Goal: Answer question/provide support: Share knowledge or assist other users

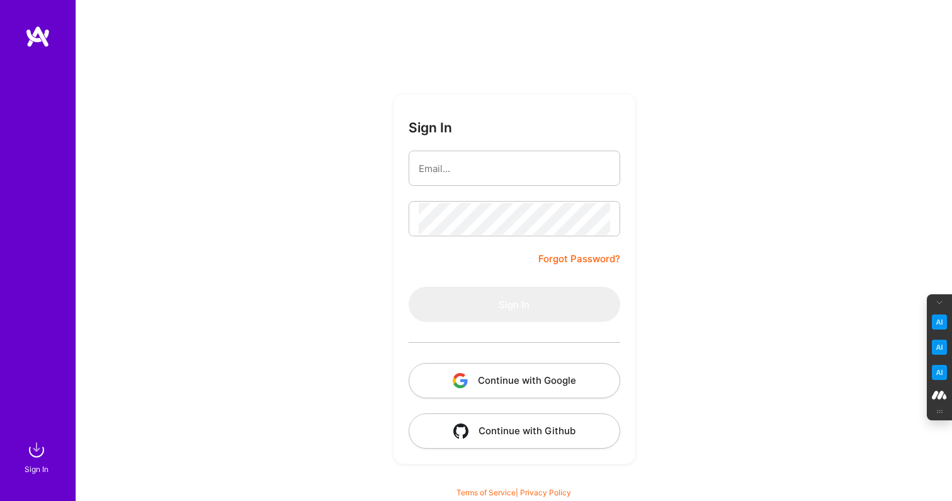
type input "[PERSON_NAME][EMAIL_ADDRESS][DOMAIN_NAME]"
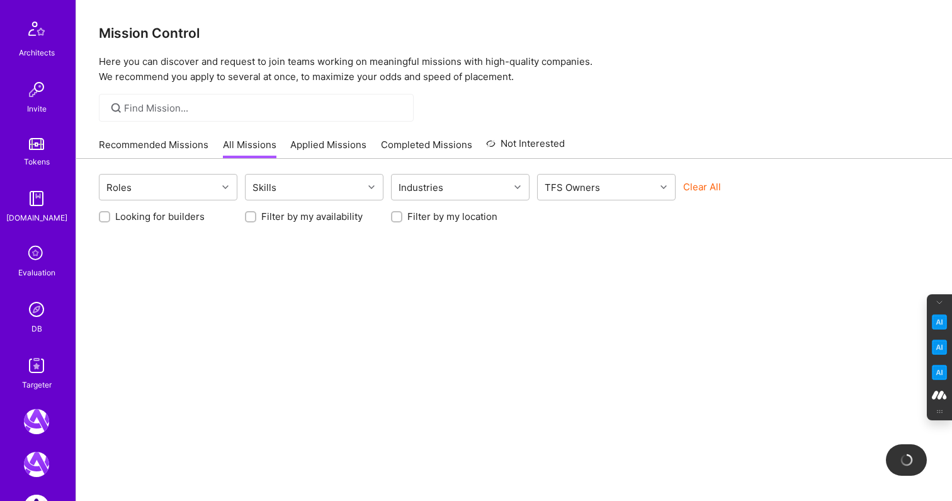
scroll to position [361, 0]
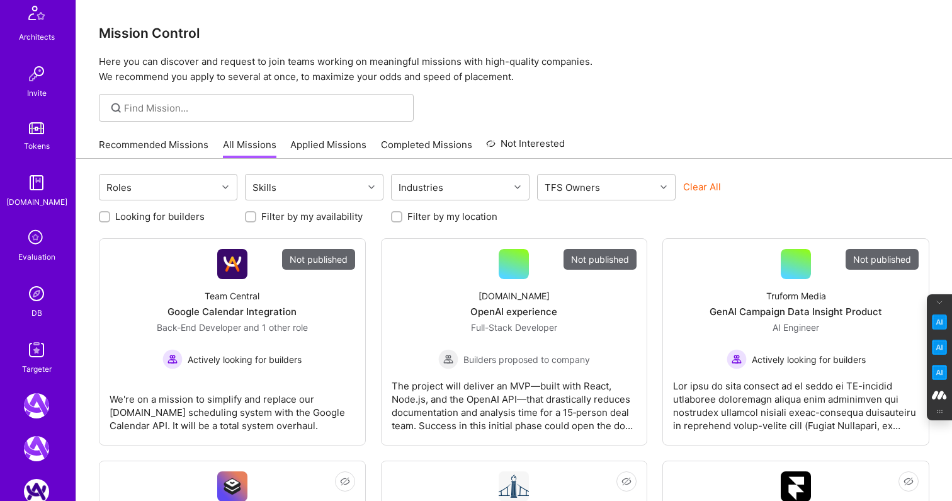
click at [33, 355] on img at bounding box center [36, 349] width 25 height 25
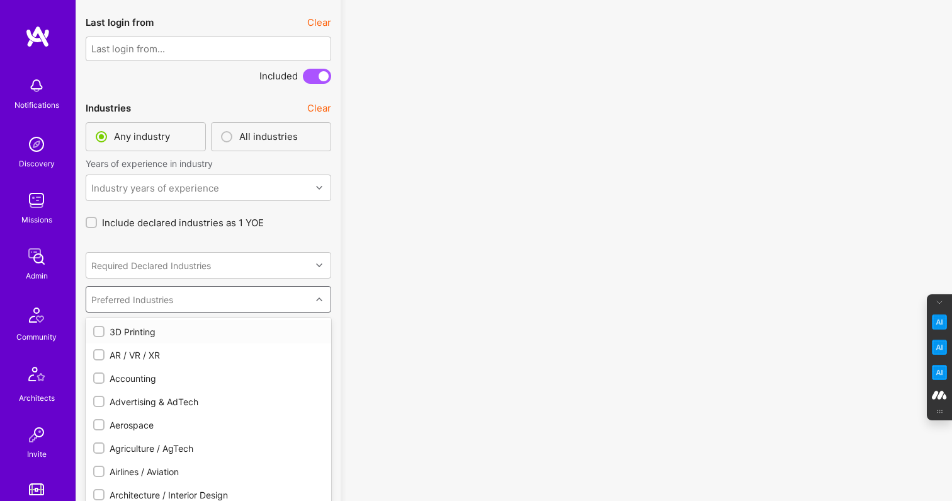
scroll to position [3076, 0]
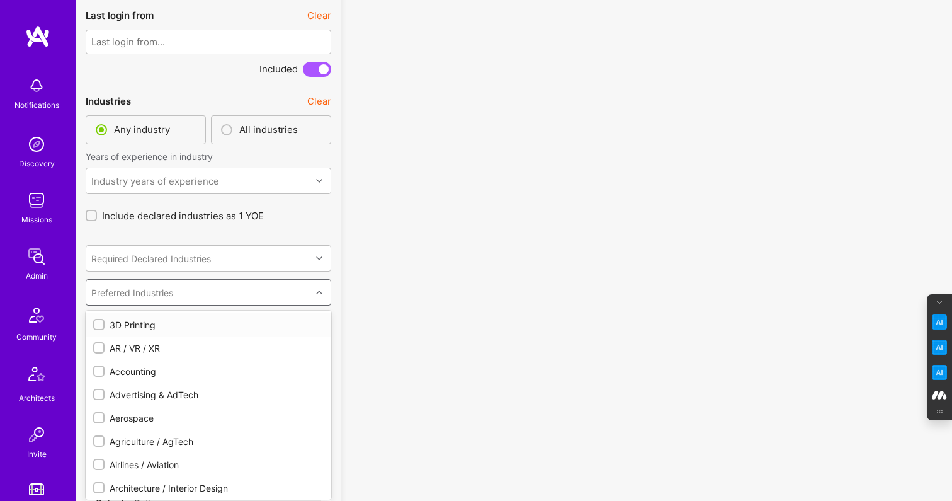
click at [178, 294] on div "Preferred Industries" at bounding box center [198, 292] width 225 height 25
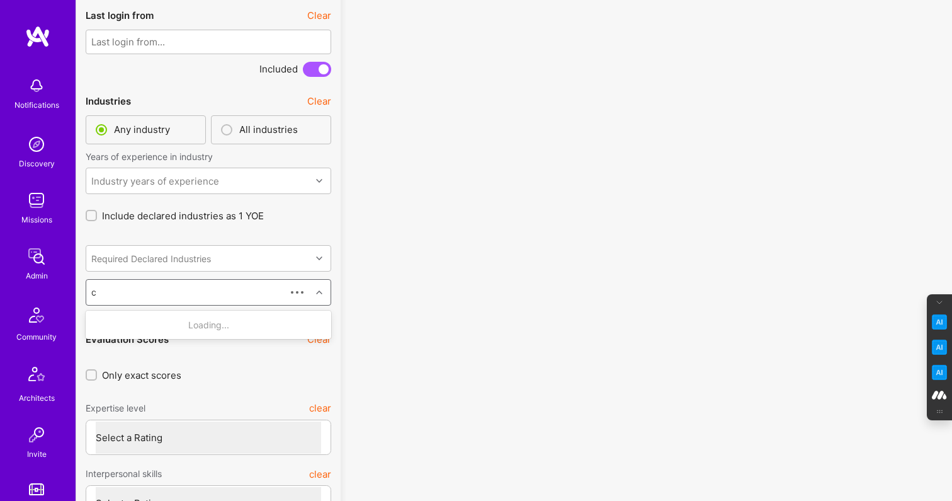
type input "cp"
click at [96, 321] on input "checkbox" at bounding box center [100, 325] width 9 height 9
checkbox input "false"
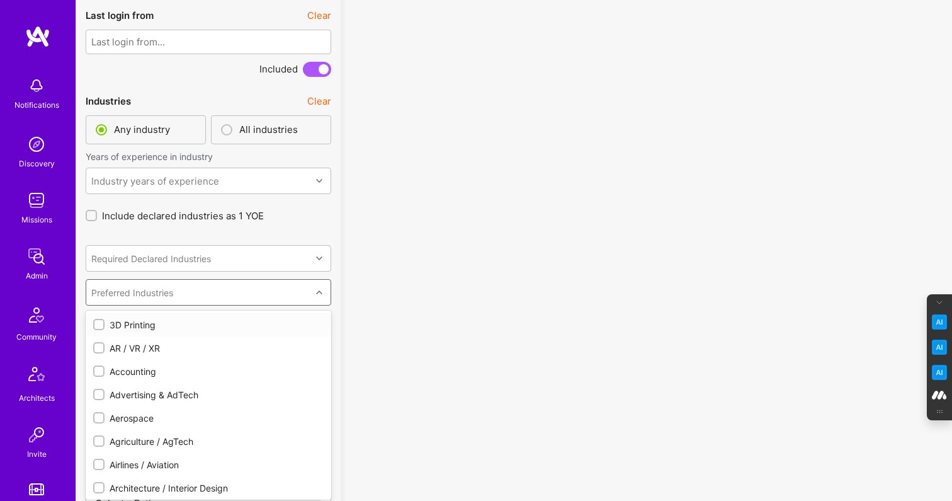
checkbox input "true"
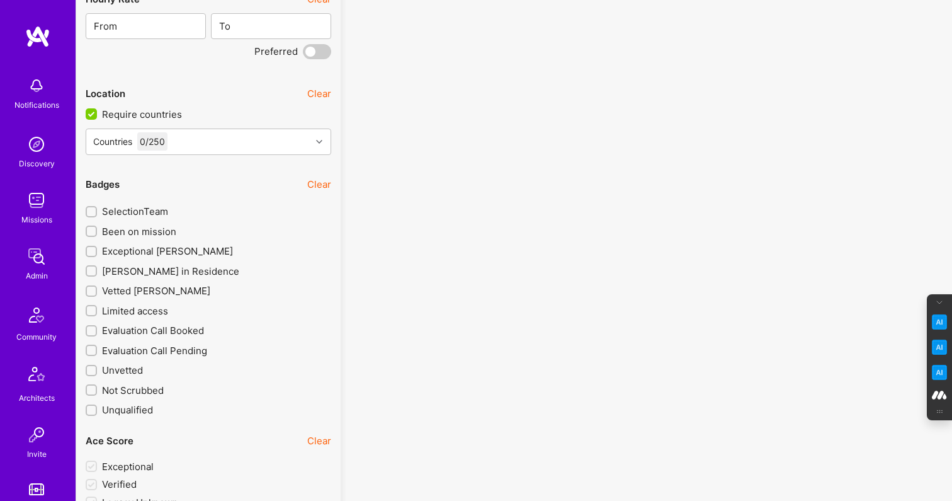
scroll to position [2021, 0]
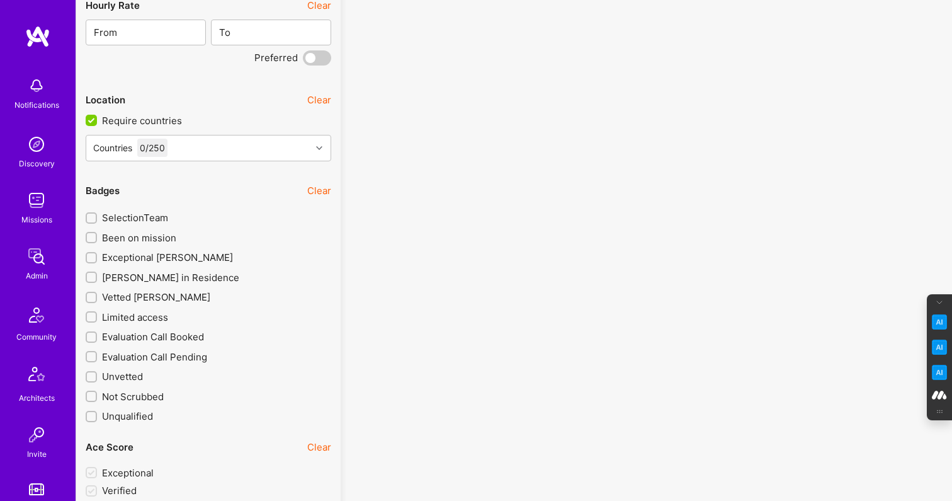
click at [91, 256] on input "Exceptional A.Teamer" at bounding box center [92, 258] width 9 height 9
checkbox input "true"
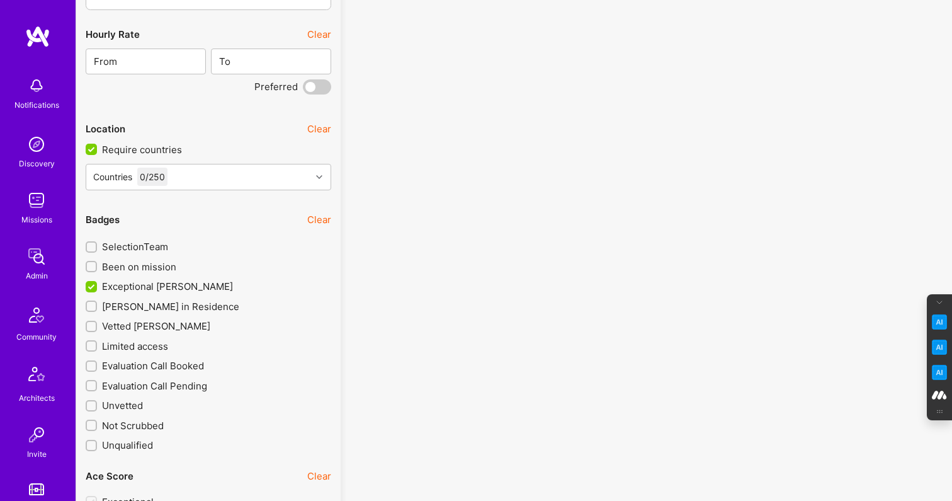
scroll to position [1982, 0]
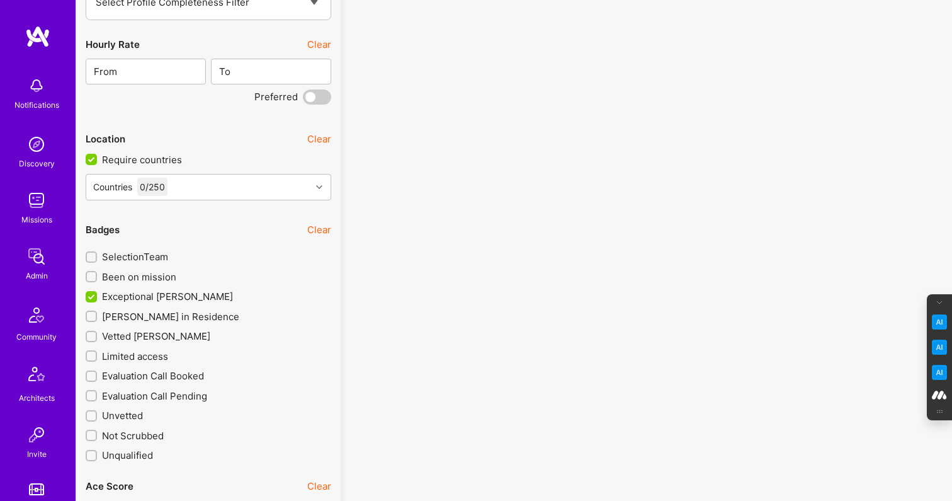
click at [93, 314] on input "A.Teamer in Residence" at bounding box center [92, 316] width 9 height 9
checkbox input "true"
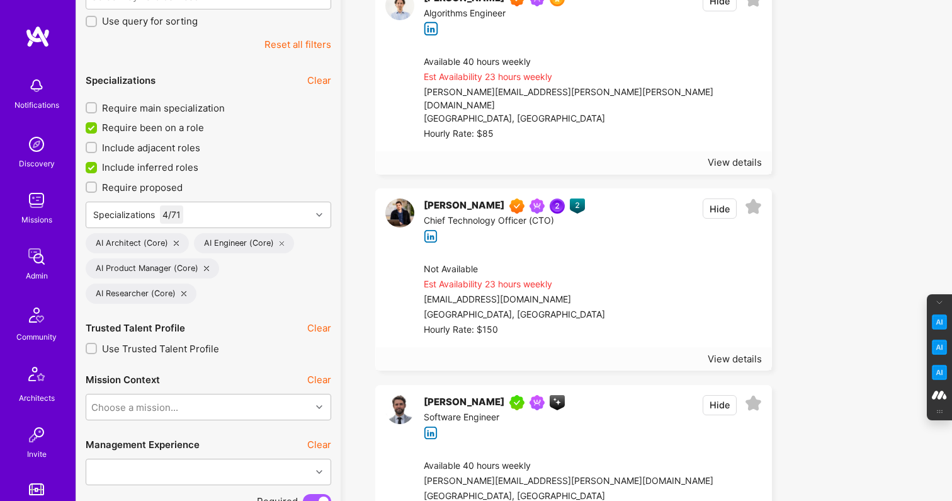
scroll to position [350, 0]
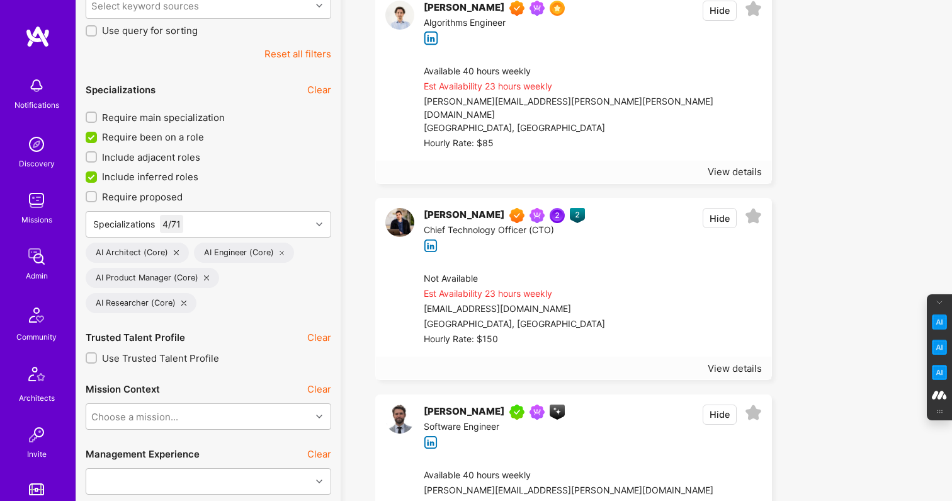
click at [91, 134] on input "Require been on a role" at bounding box center [92, 137] width 11 height 11
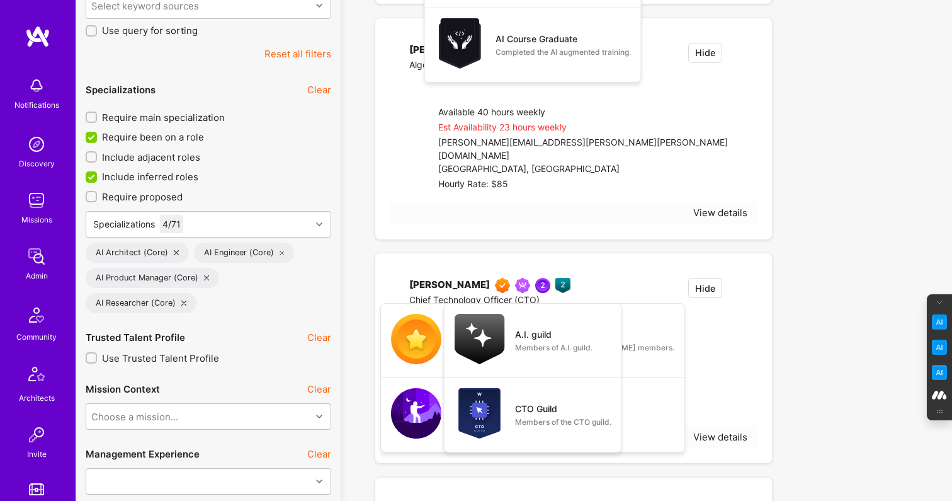
checkbox input "false"
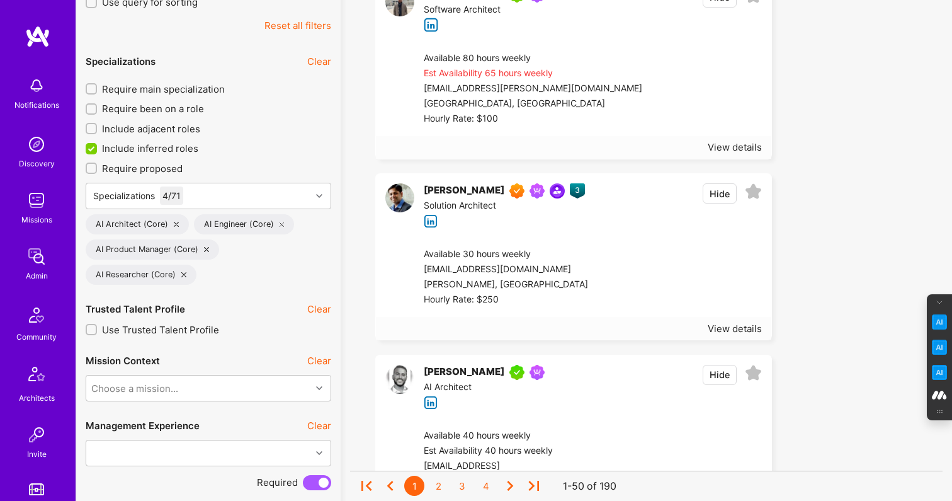
scroll to position [373, 0]
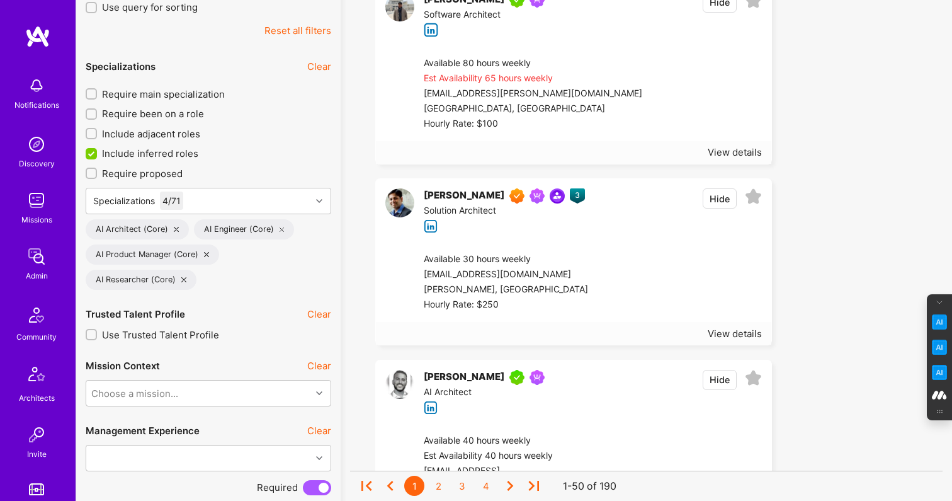
click at [91, 134] on input "Include adjacent roles" at bounding box center [92, 134] width 9 height 9
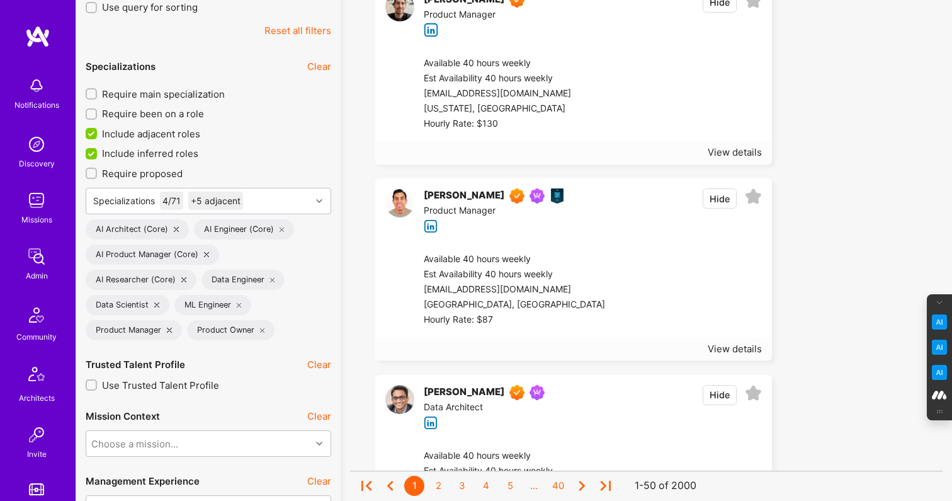
click at [93, 134] on input "Include adjacent roles" at bounding box center [92, 134] width 11 height 11
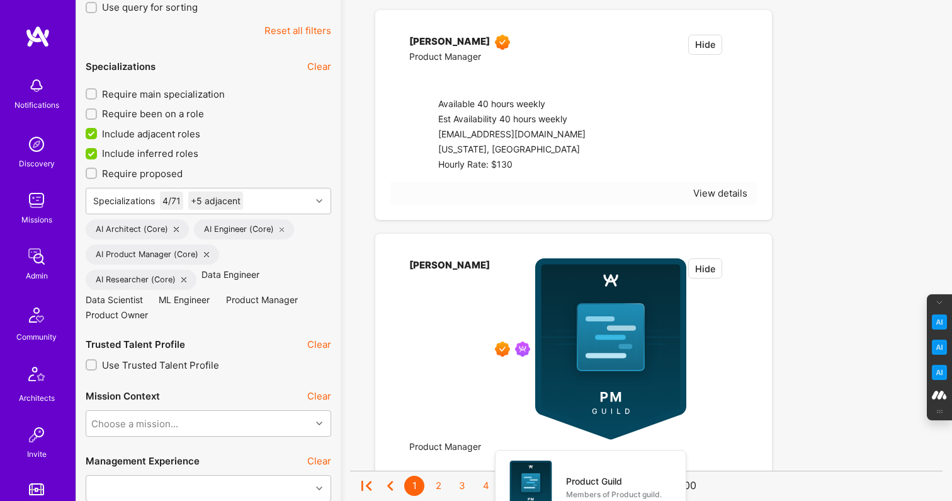
checkbox input "false"
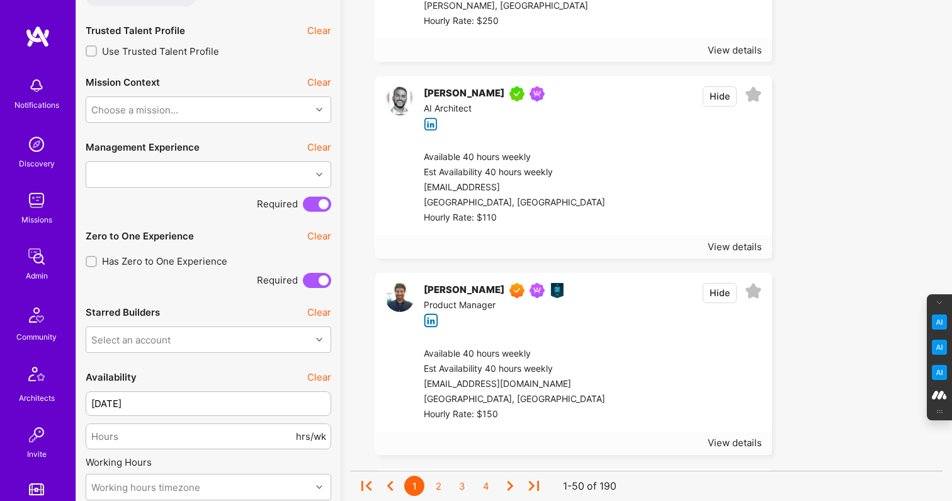
scroll to position [657, 0]
click at [309, 203] on span at bounding box center [317, 203] width 28 height 15
click at [306, 206] on input "checkbox" at bounding box center [306, 206] width 0 height 0
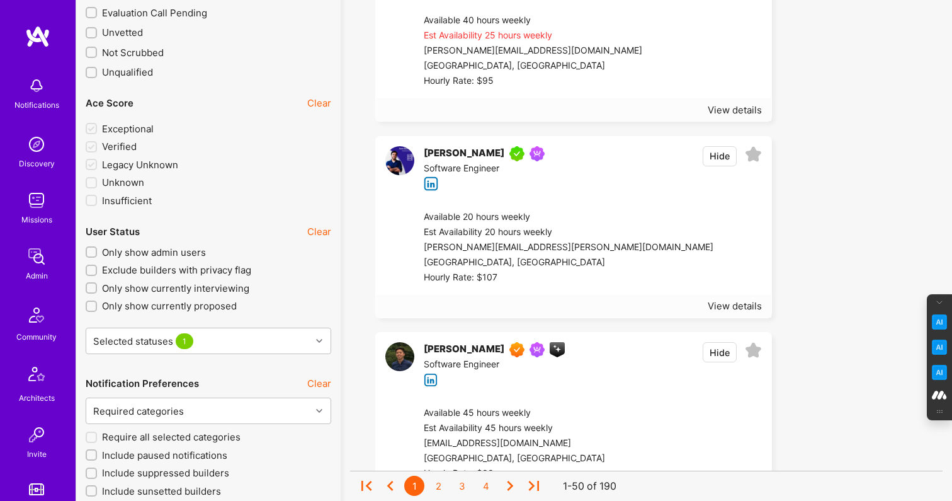
scroll to position [2370, 0]
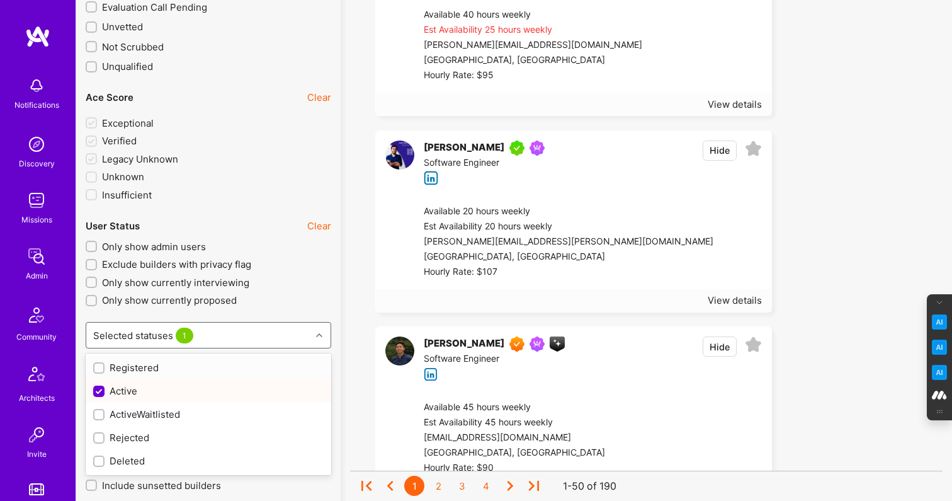
click at [317, 329] on div at bounding box center [321, 335] width 20 height 16
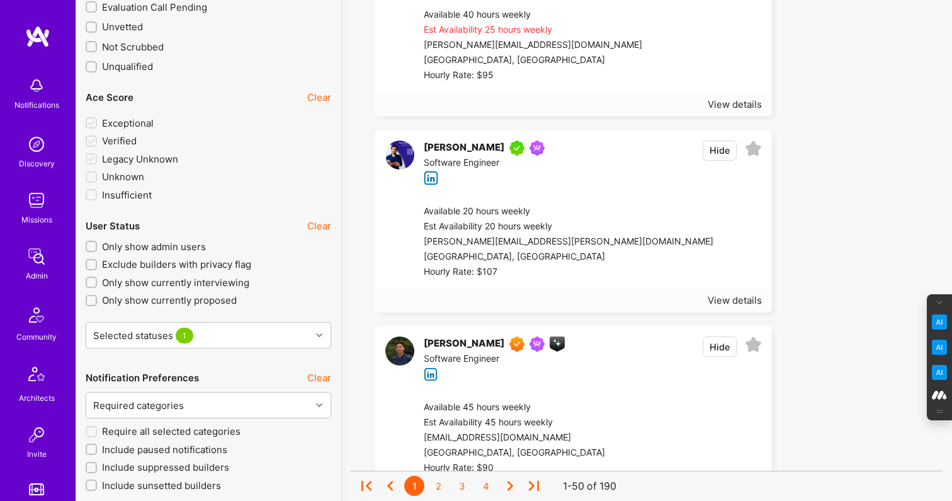
click at [331, 280] on label "Only show currently interviewing" at bounding box center [209, 282] width 246 height 13
click at [97, 280] on input "Only show currently interviewing" at bounding box center [92, 282] width 9 height 9
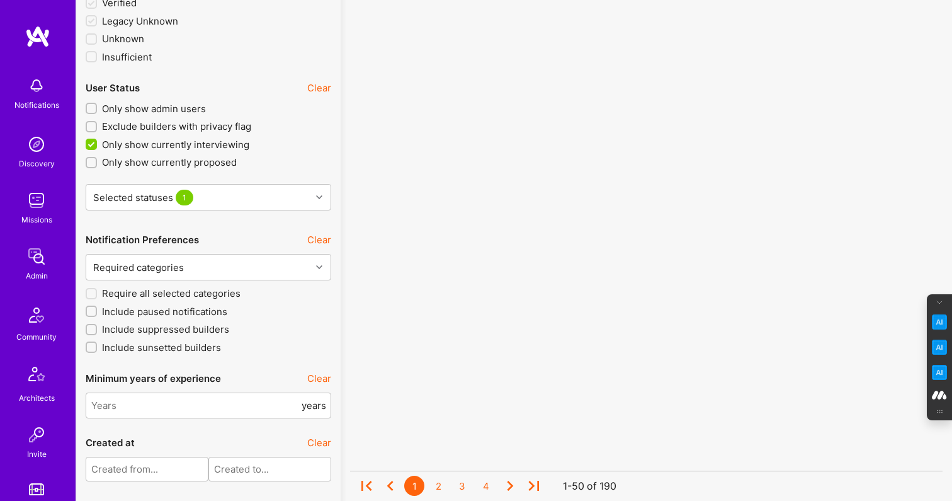
scroll to position [2542, 0]
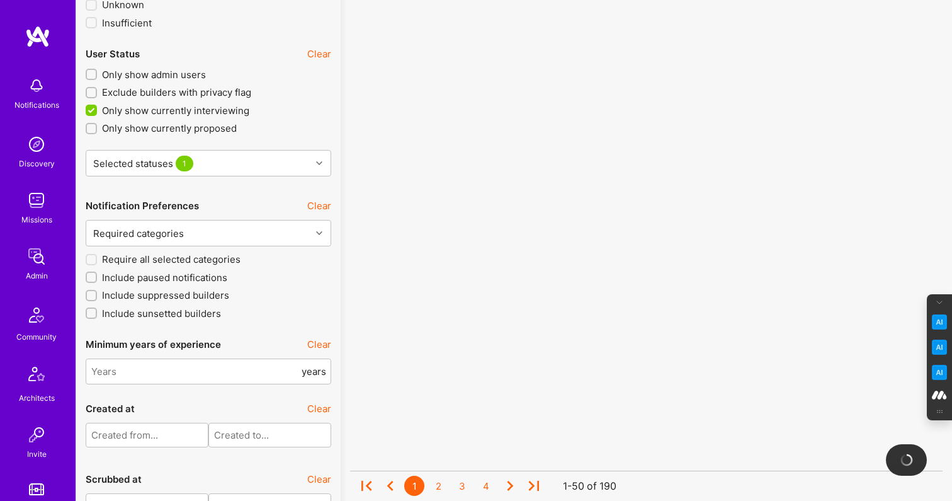
click at [91, 108] on input "Only show currently interviewing" at bounding box center [92, 110] width 11 height 11
checkbox input "false"
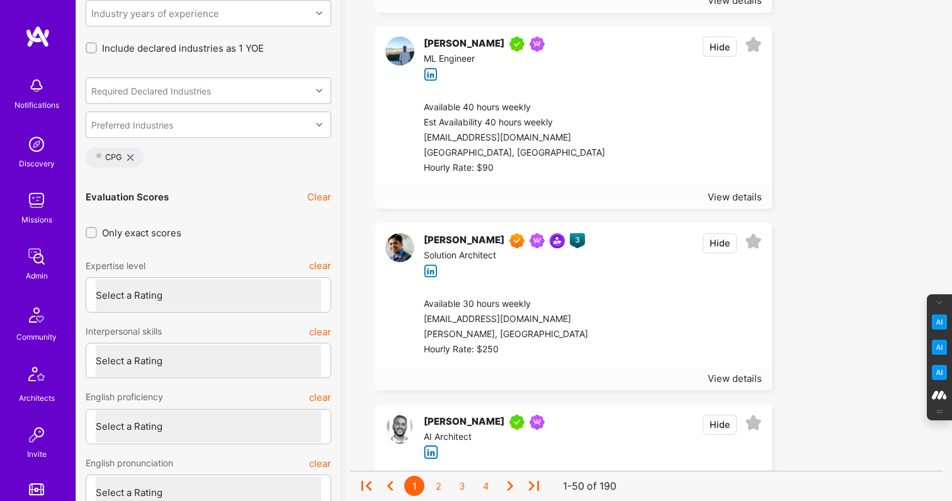
scroll to position [3245, 0]
click at [93, 231] on input "Only exact scores" at bounding box center [92, 232] width 9 height 9
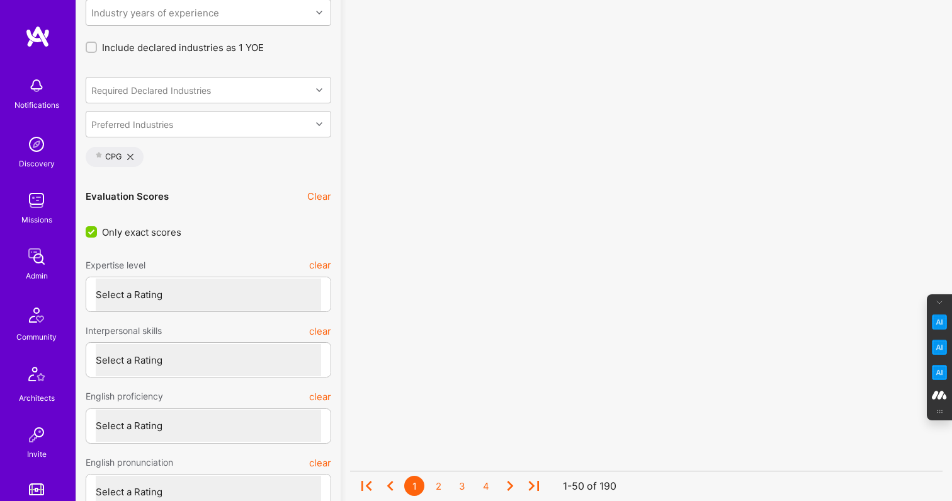
click at [93, 231] on input "Only exact scores" at bounding box center [92, 232] width 11 height 11
checkbox input "false"
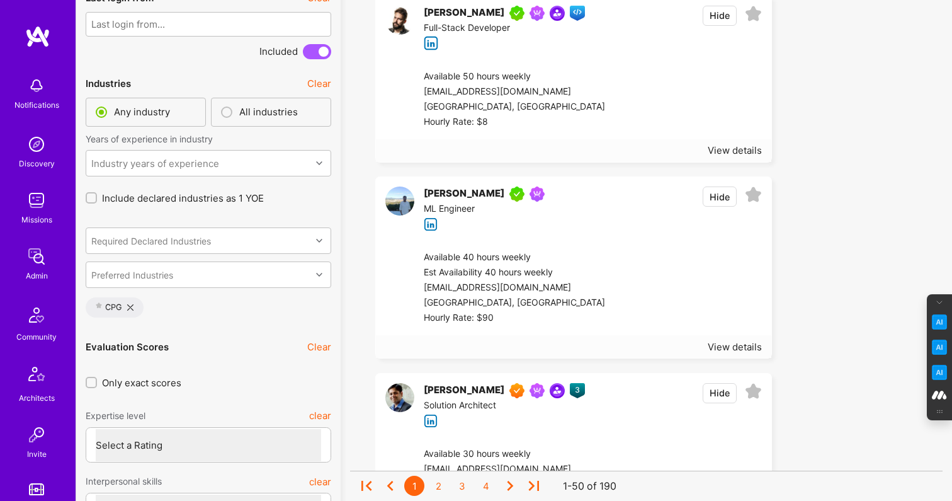
scroll to position [3105, 0]
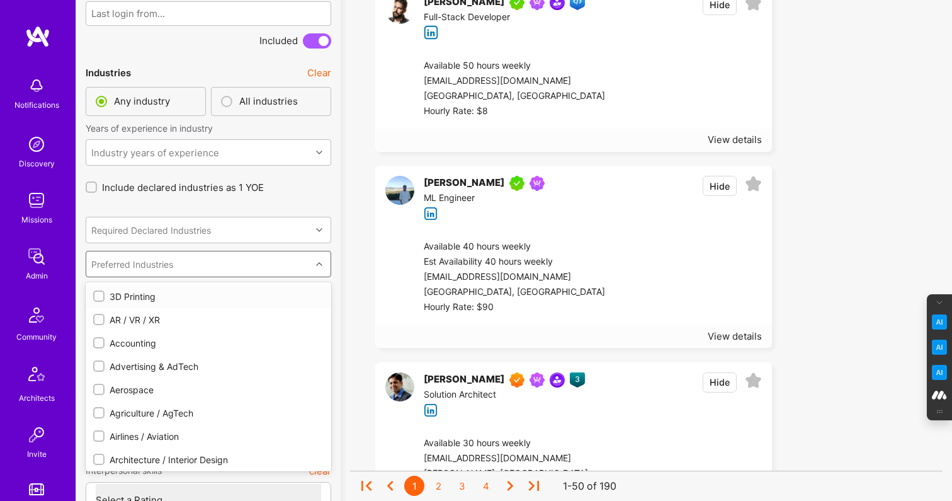
click at [156, 267] on div "Preferred Industries" at bounding box center [198, 263] width 225 height 25
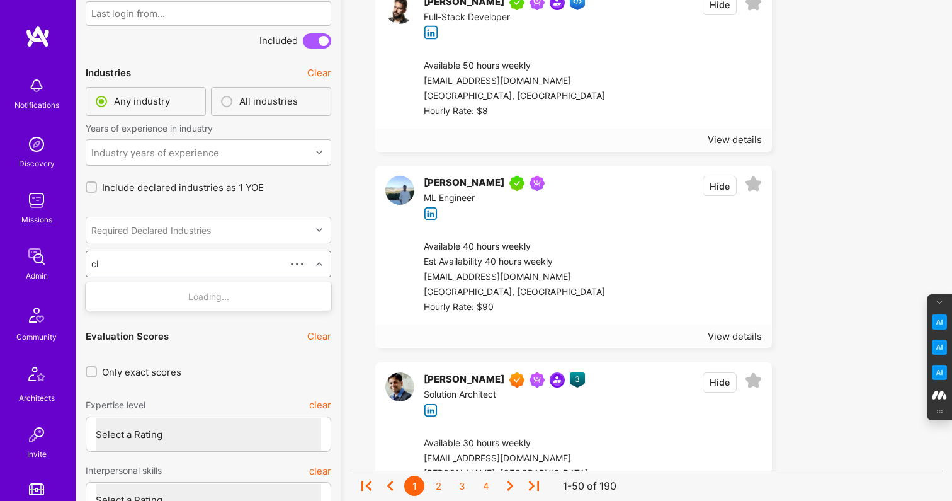
type input "civ"
click at [100, 292] on input "checkbox" at bounding box center [100, 296] width 9 height 9
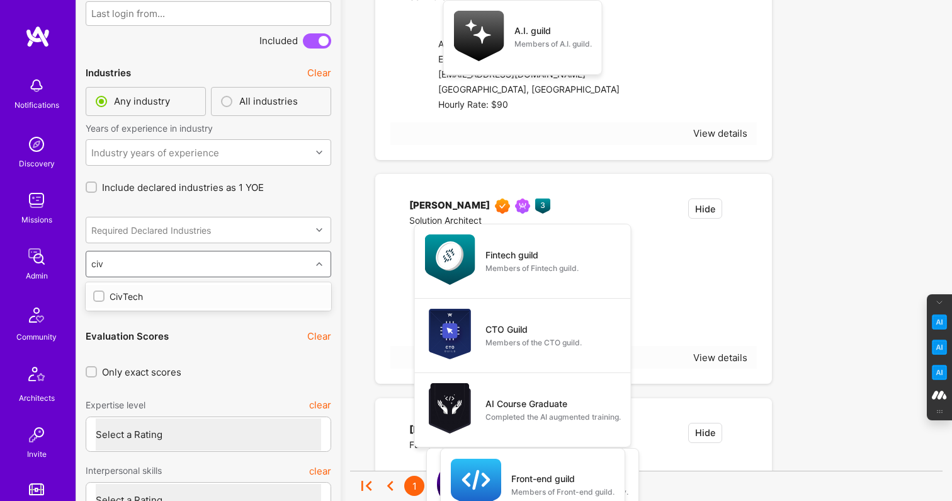
checkbox input "false"
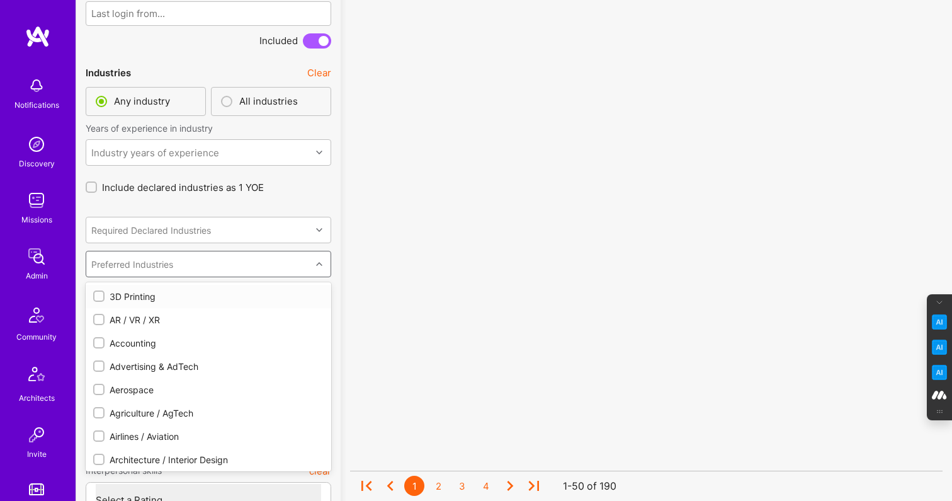
checkbox input "true"
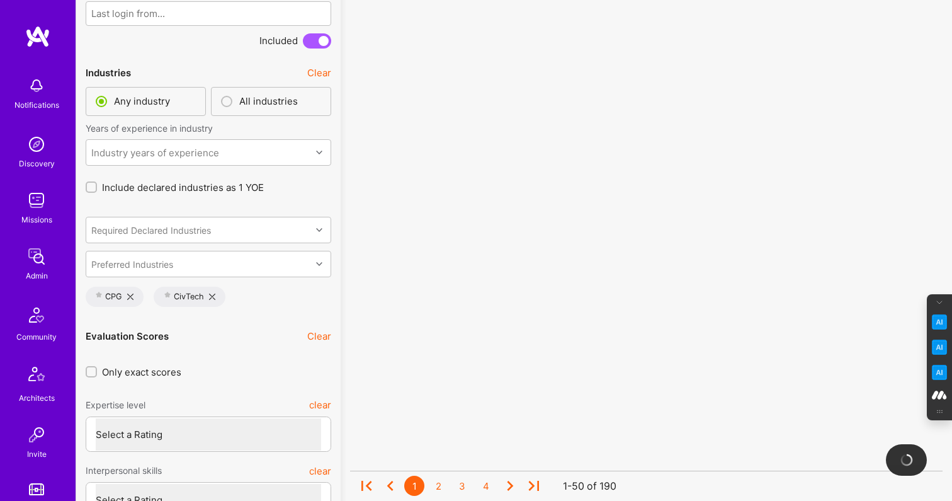
click at [132, 294] on icon at bounding box center [130, 297] width 6 height 6
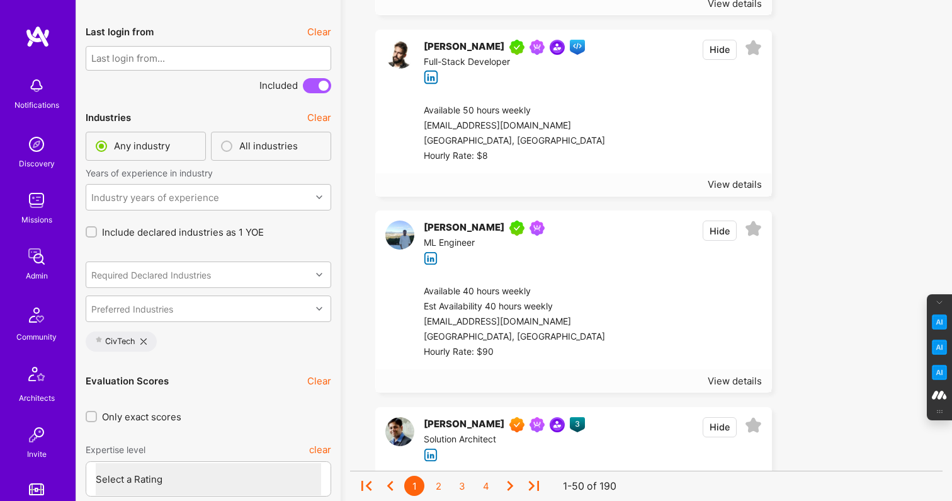
scroll to position [3066, 0]
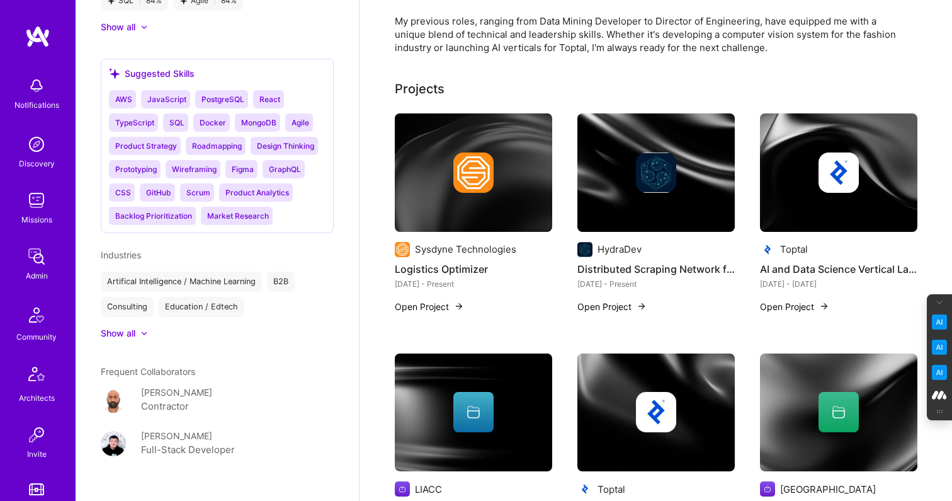
scroll to position [1691, 0]
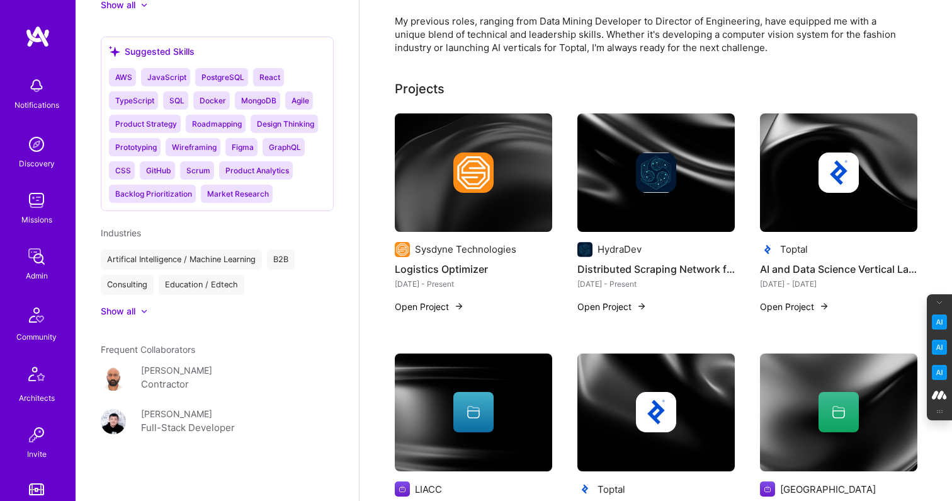
click at [132, 309] on div "Show all" at bounding box center [118, 311] width 35 height 13
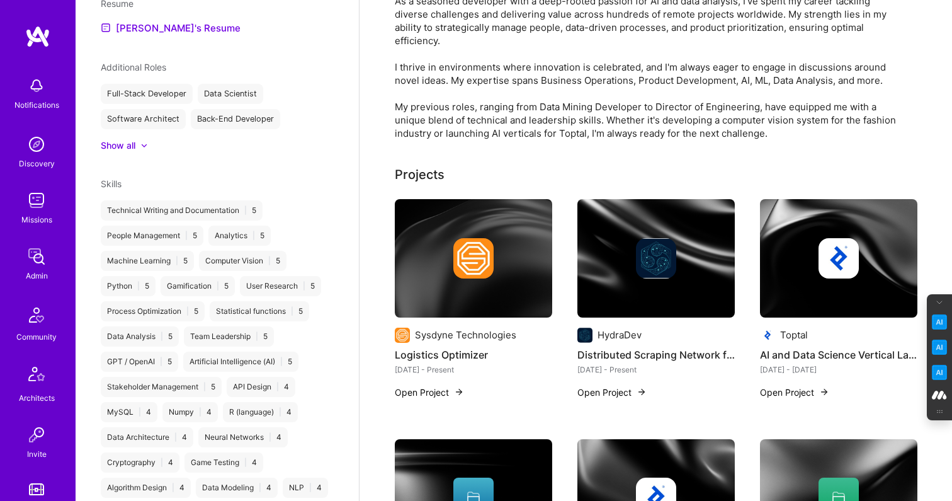
scroll to position [163, 0]
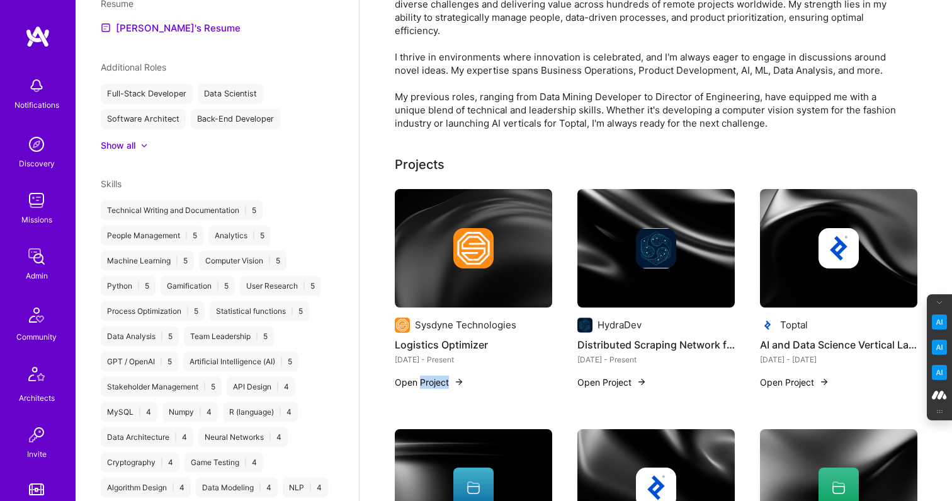
click at [462, 241] on img at bounding box center [474, 248] width 40 height 40
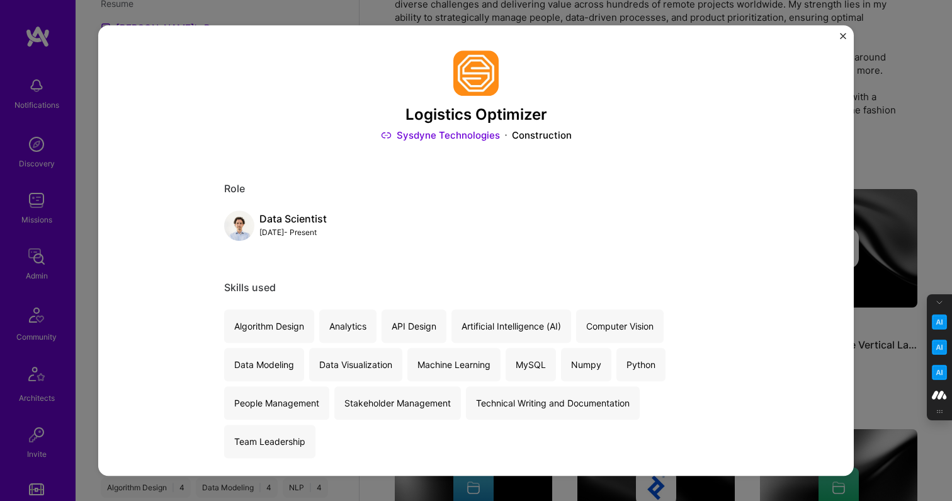
click at [842, 35] on img "Close" at bounding box center [843, 36] width 6 height 6
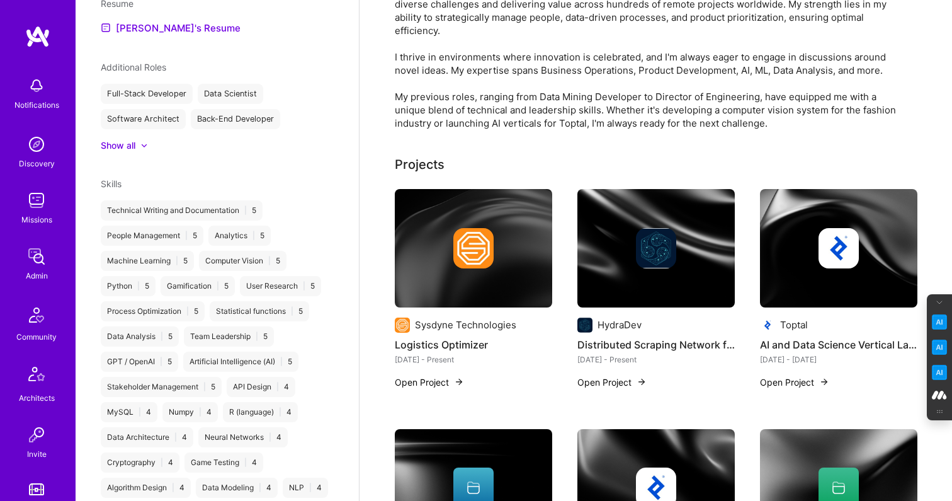
click at [618, 251] on div at bounding box center [656, 248] width 157 height 40
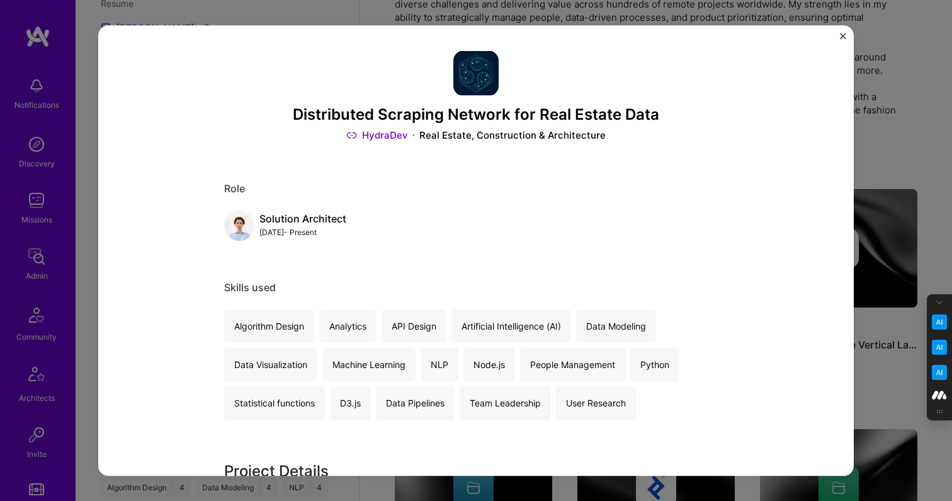
click at [842, 36] on img "Close" at bounding box center [843, 36] width 6 height 6
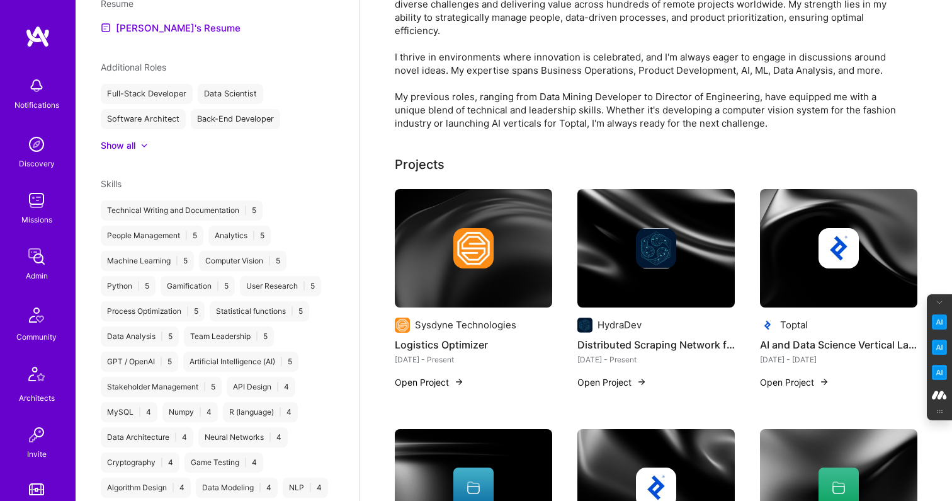
click at [464, 281] on img at bounding box center [473, 248] width 157 height 118
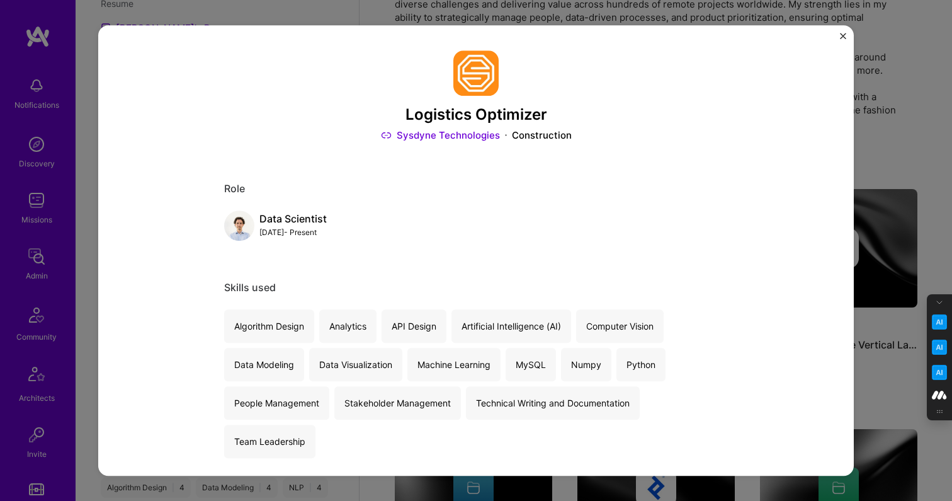
click at [845, 35] on img "Close" at bounding box center [843, 36] width 6 height 6
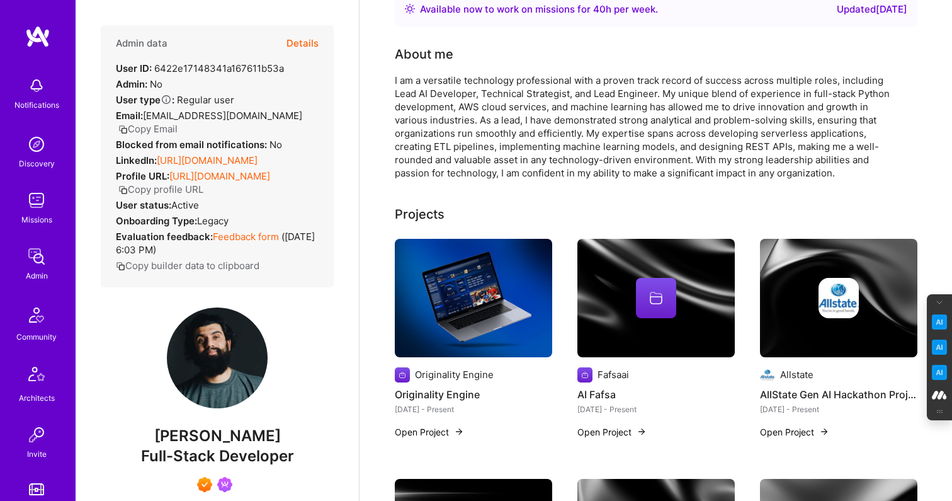
scroll to position [103, 0]
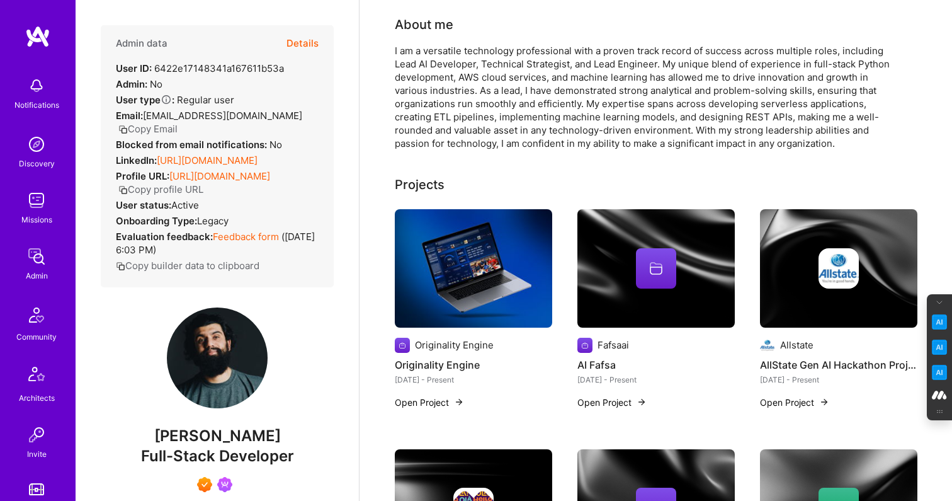
click at [445, 401] on button "Open Project" at bounding box center [429, 402] width 69 height 13
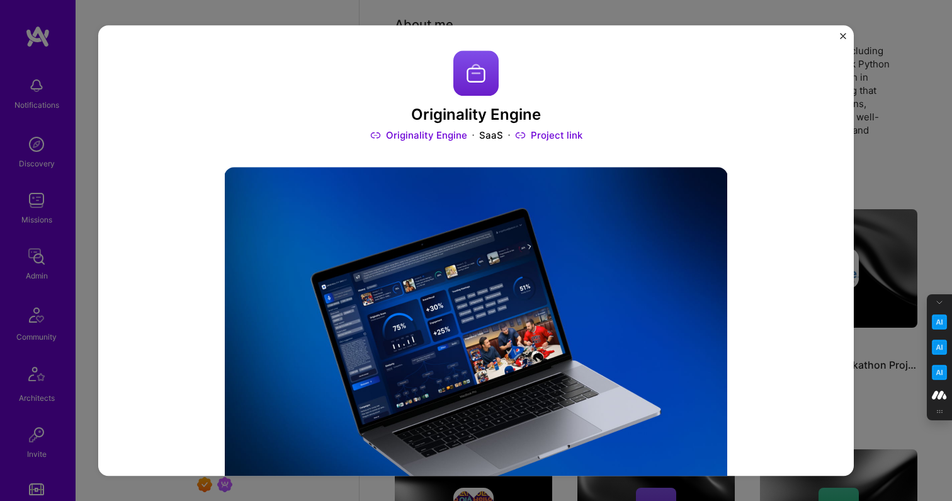
click at [843, 38] on img "Close" at bounding box center [843, 36] width 6 height 6
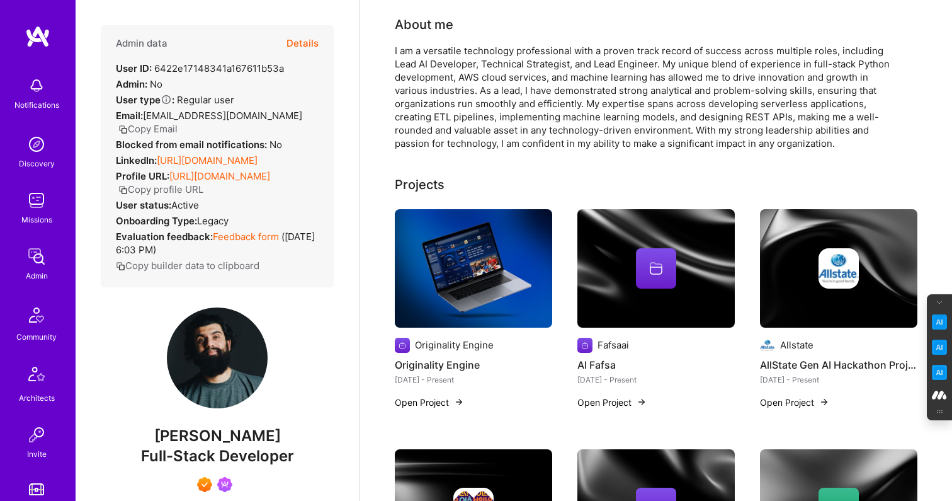
click at [648, 282] on div at bounding box center [656, 268] width 40 height 40
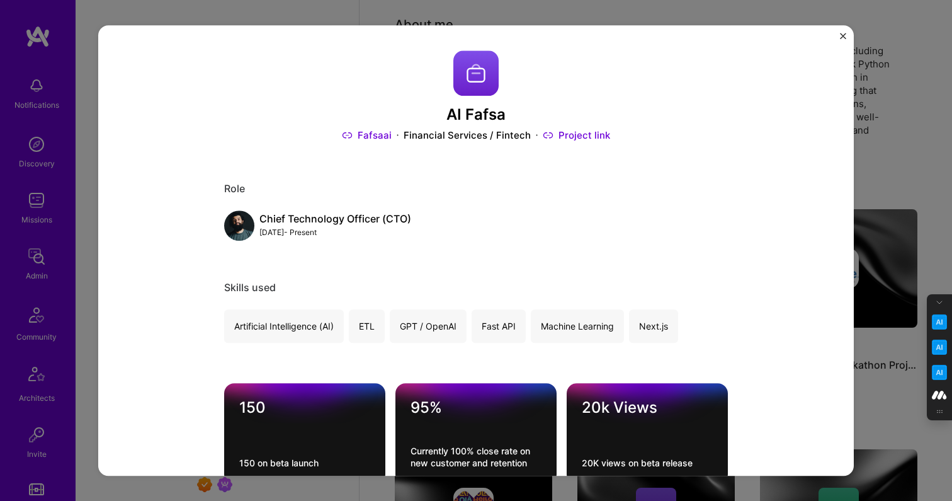
click at [842, 36] on img "Close" at bounding box center [843, 36] width 6 height 6
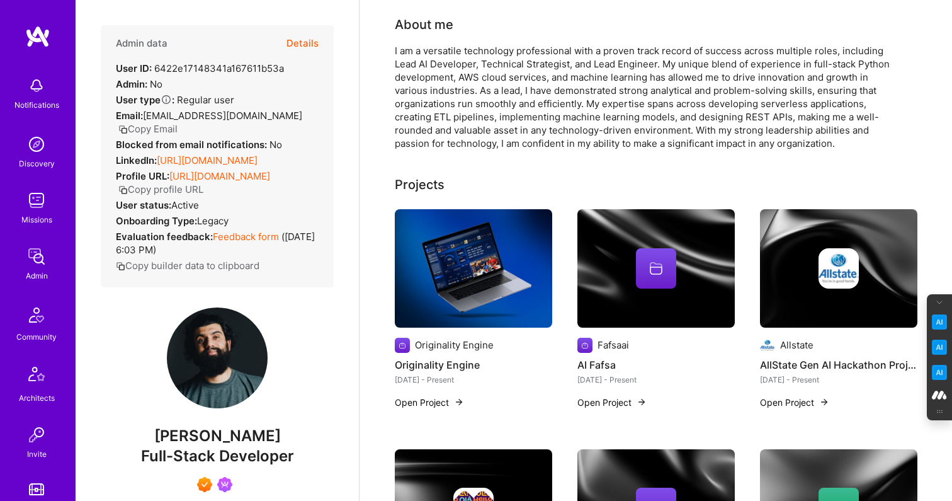
click at [827, 270] on img at bounding box center [839, 268] width 40 height 40
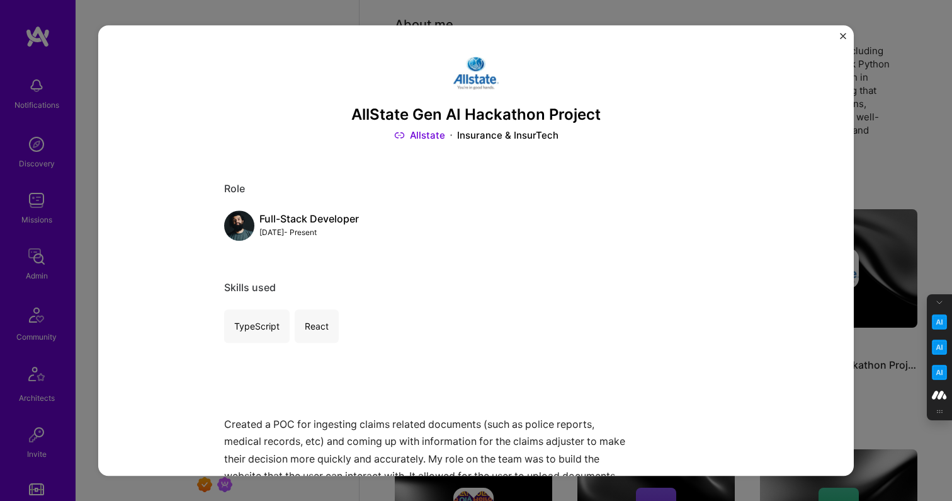
click at [841, 33] on img "Close" at bounding box center [843, 36] width 6 height 6
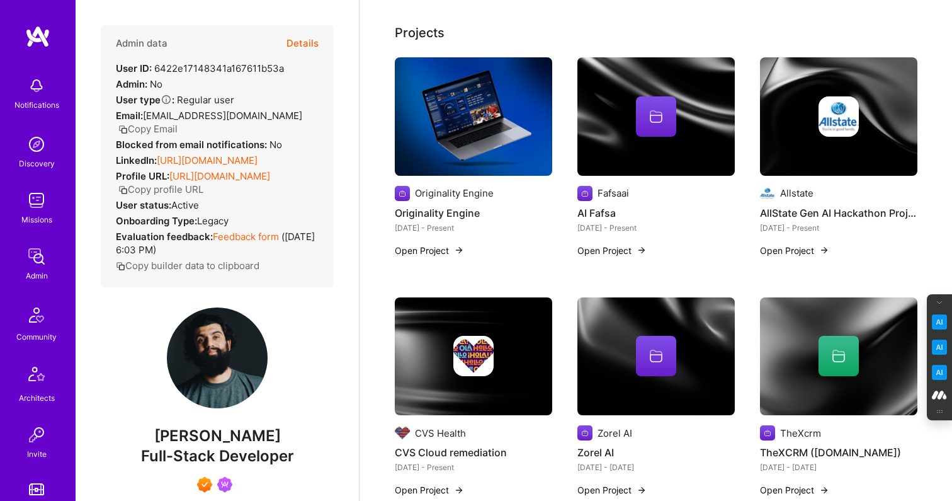
scroll to position [262, 0]
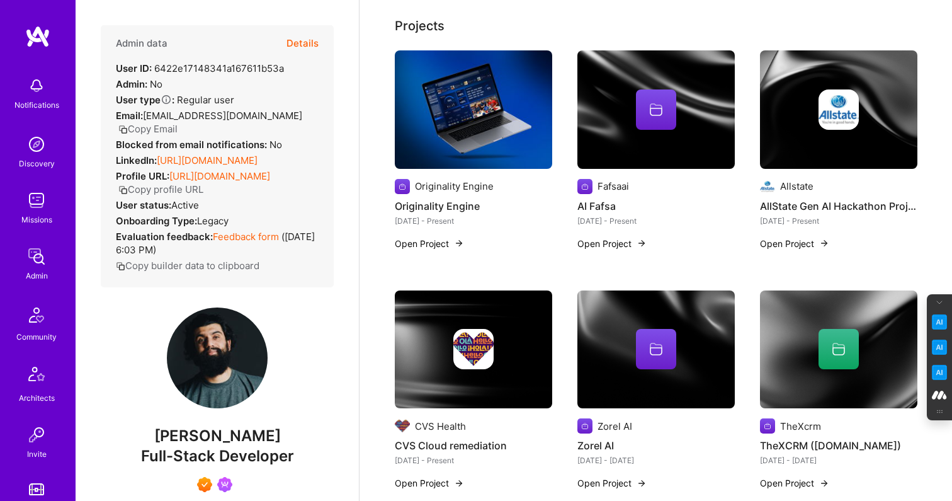
click at [492, 336] on img at bounding box center [474, 349] width 40 height 40
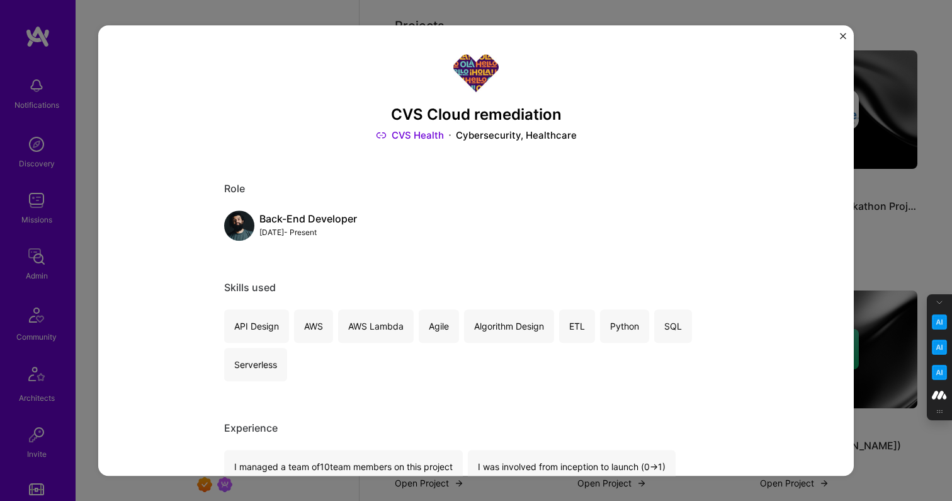
click at [845, 33] on img "Close" at bounding box center [843, 36] width 6 height 6
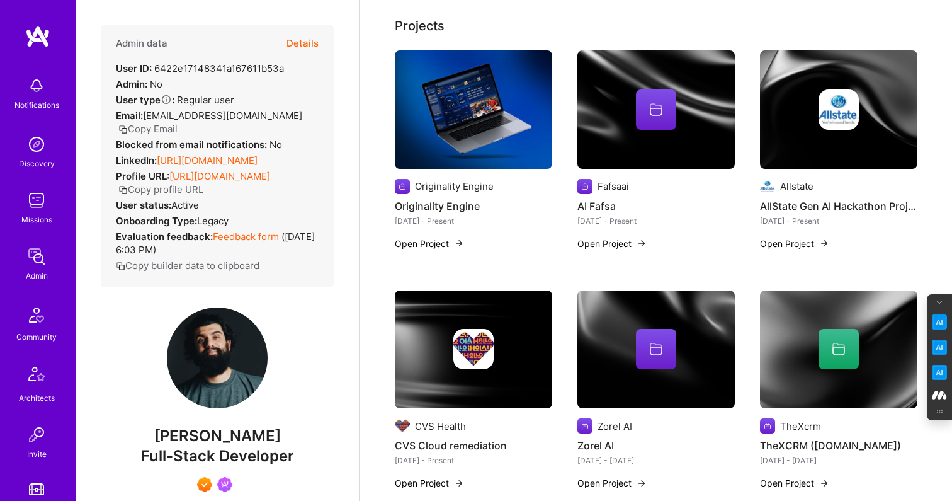
click at [602, 318] on img at bounding box center [656, 349] width 157 height 118
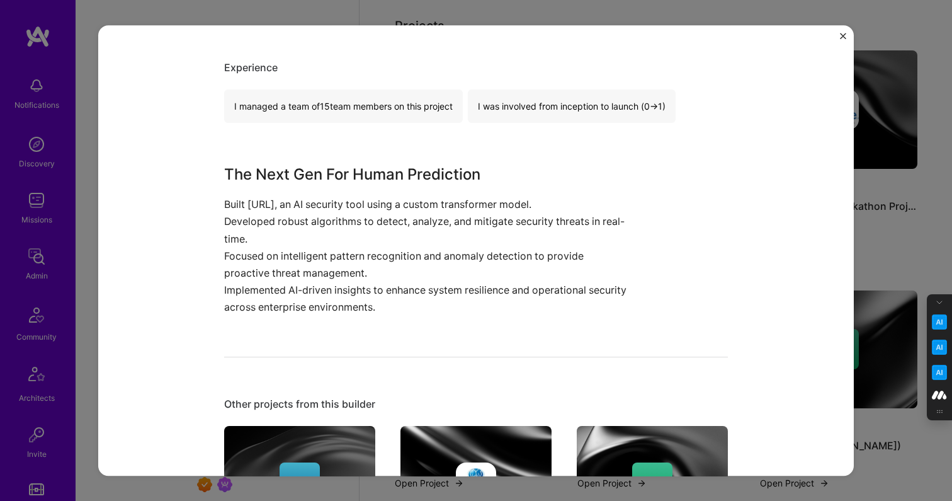
scroll to position [363, 0]
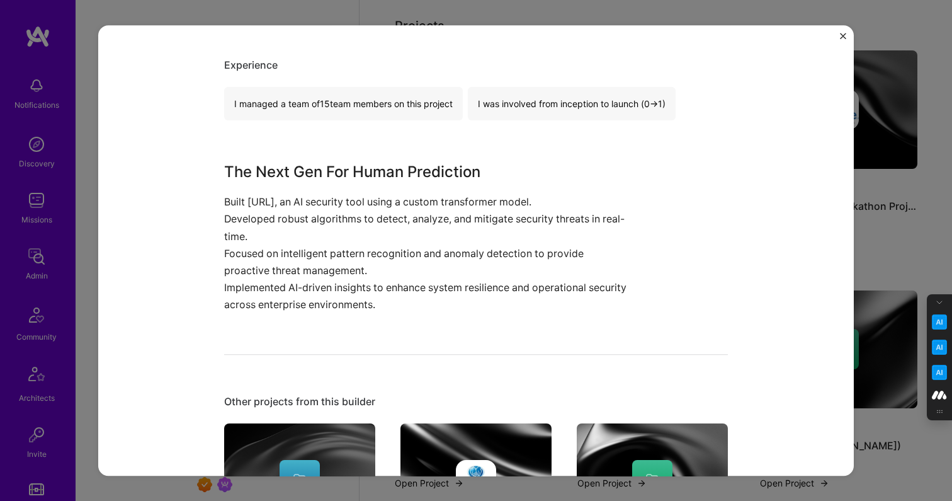
click at [843, 35] on img "Close" at bounding box center [843, 36] width 6 height 6
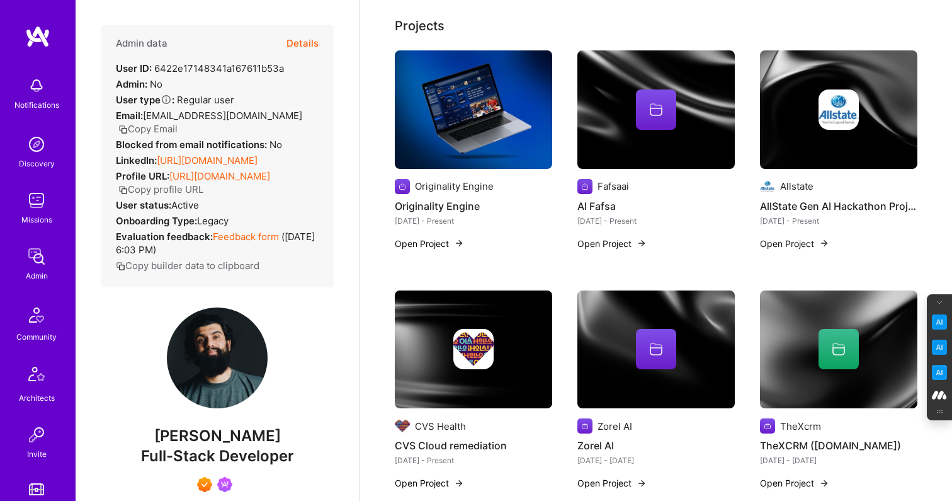
click at [817, 375] on img at bounding box center [838, 349] width 157 height 118
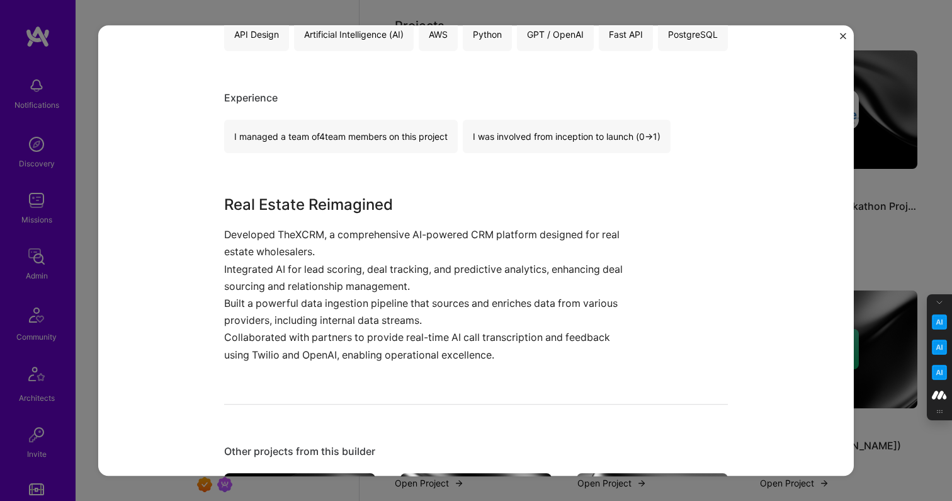
scroll to position [306, 0]
click at [842, 35] on img "Close" at bounding box center [843, 36] width 6 height 6
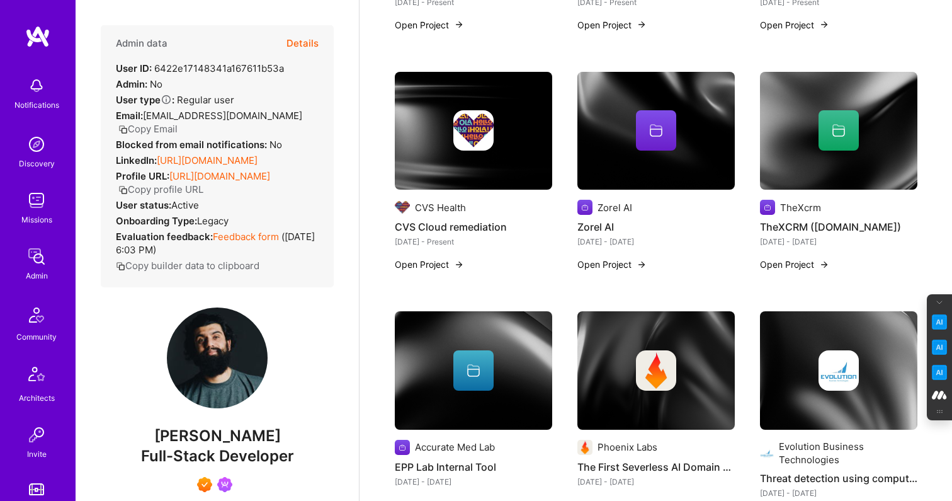
scroll to position [494, 0]
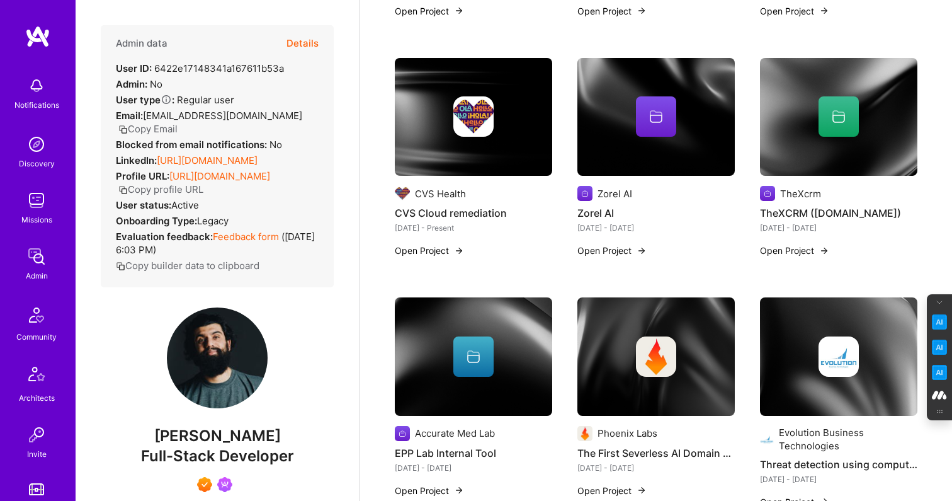
click at [462, 380] on img at bounding box center [473, 356] width 157 height 118
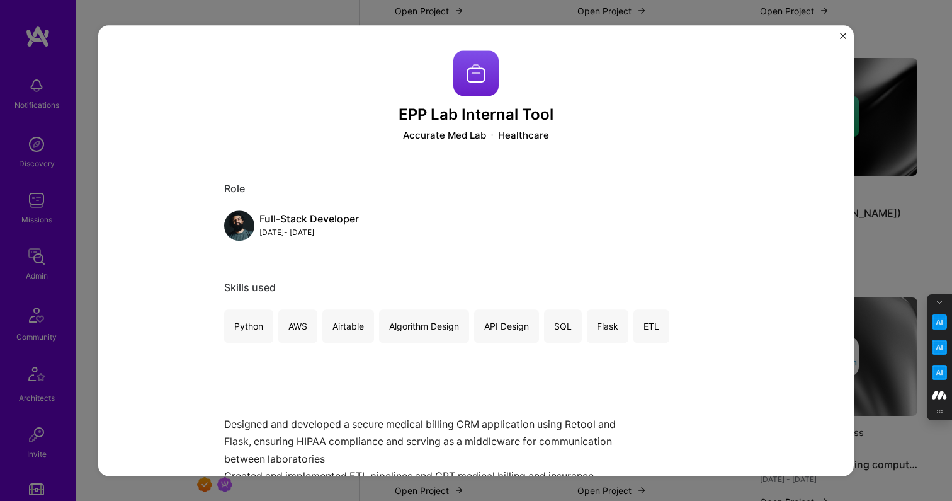
click at [844, 34] on img "Close" at bounding box center [843, 36] width 6 height 6
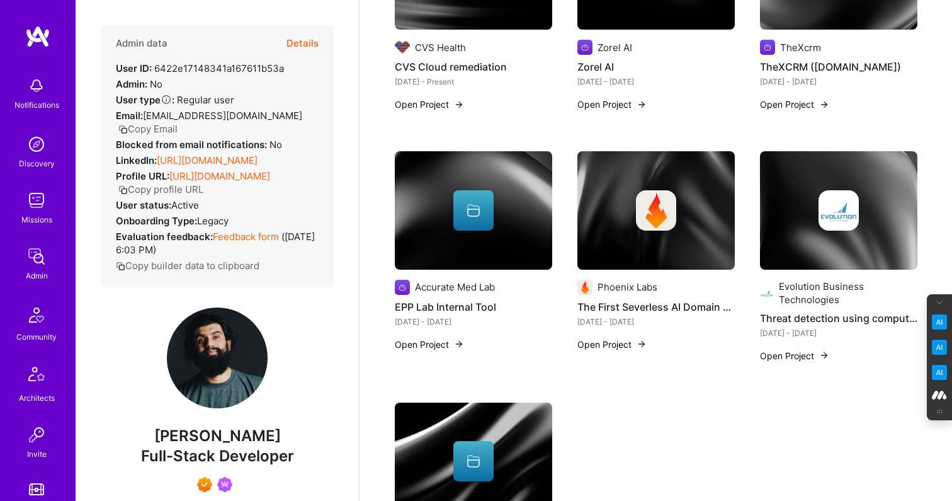
scroll to position [650, 0]
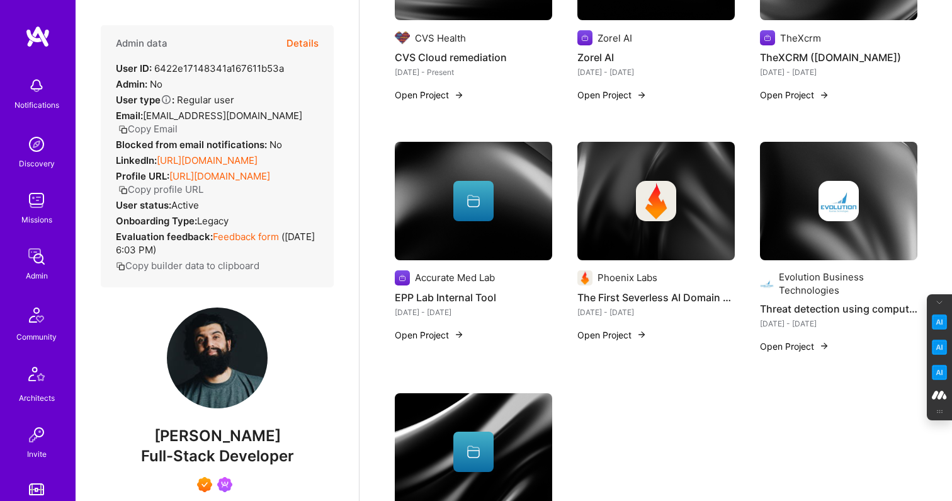
click at [650, 217] on img at bounding box center [656, 201] width 40 height 40
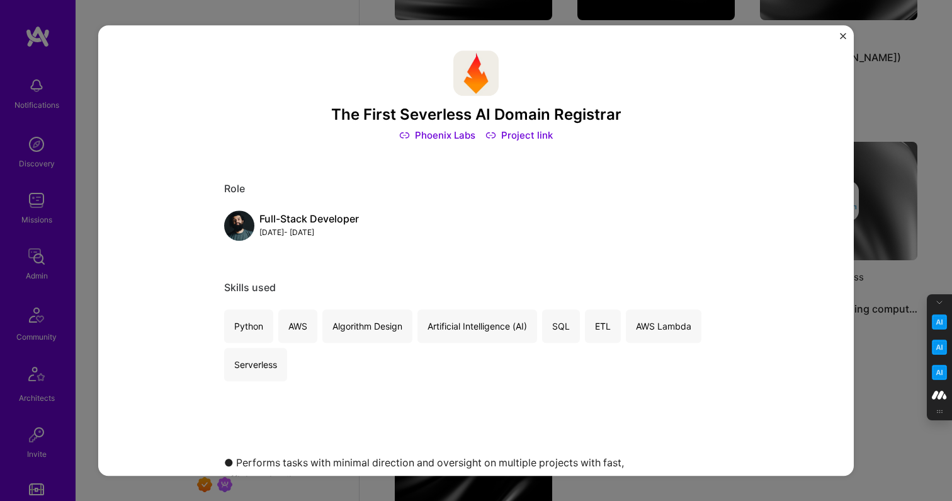
click at [842, 35] on img "Close" at bounding box center [843, 36] width 6 height 6
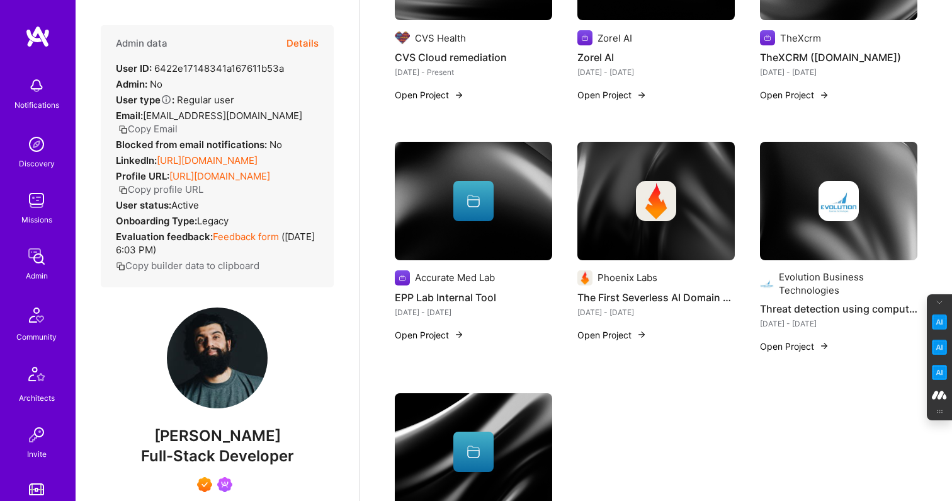
click at [824, 234] on img at bounding box center [838, 201] width 157 height 118
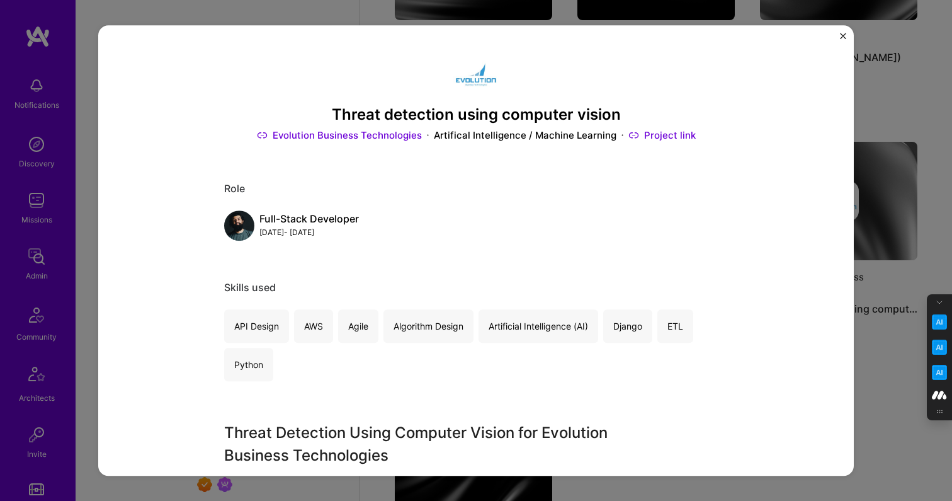
click at [845, 33] on img "Close" at bounding box center [843, 36] width 6 height 6
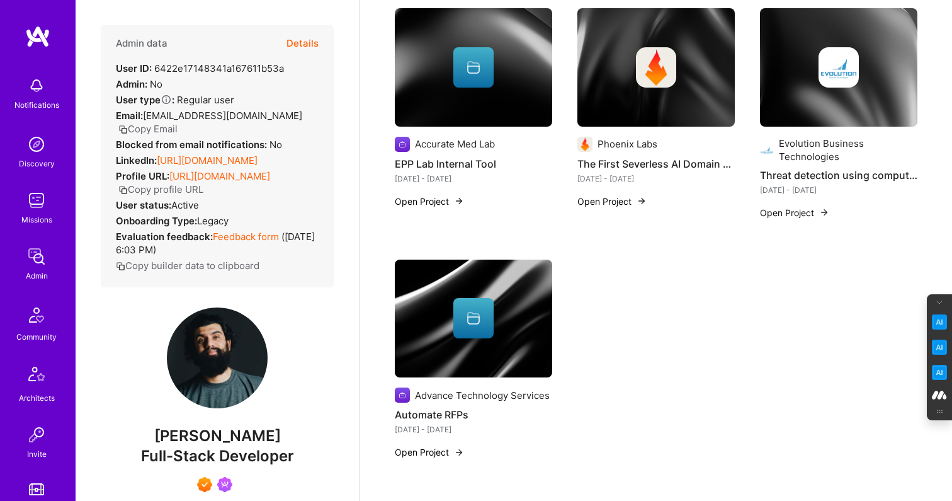
scroll to position [803, 0]
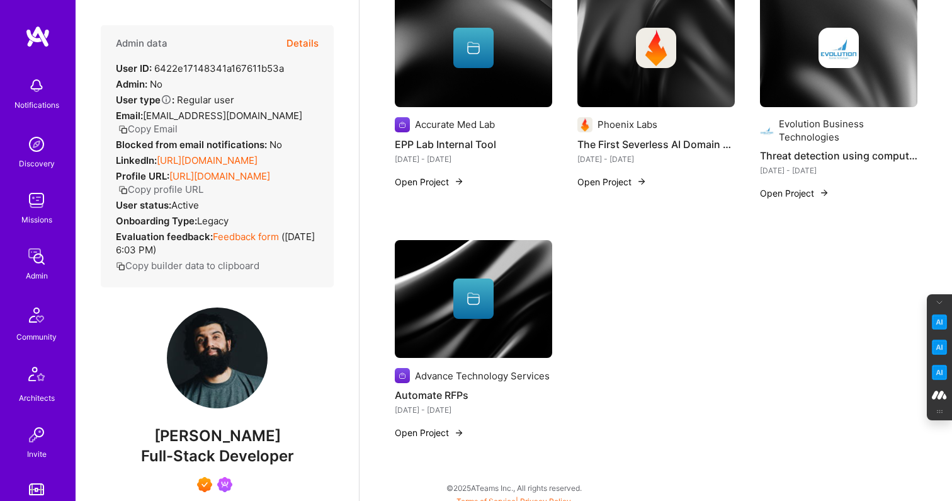
click at [523, 265] on img at bounding box center [473, 299] width 157 height 118
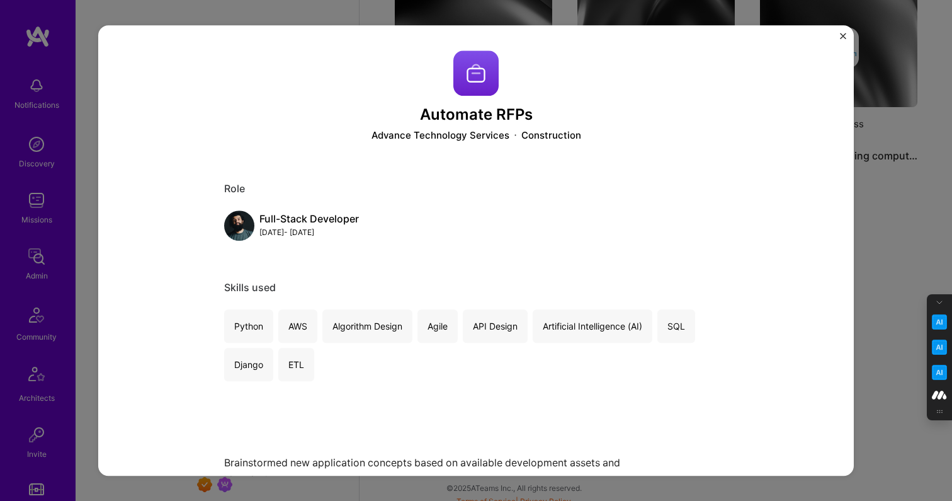
click at [476, 73] on img at bounding box center [476, 72] width 45 height 45
click at [486, 137] on div "Advance Technology Services" at bounding box center [441, 135] width 138 height 13
click at [544, 135] on div "Construction" at bounding box center [552, 135] width 60 height 13
click at [519, 114] on h3 "Automate RFPs" at bounding box center [476, 115] width 504 height 18
click at [901, 287] on div "Automate RFPs Advance Technology Services Construction Role Full-Stack Develope…" at bounding box center [476, 250] width 952 height 501
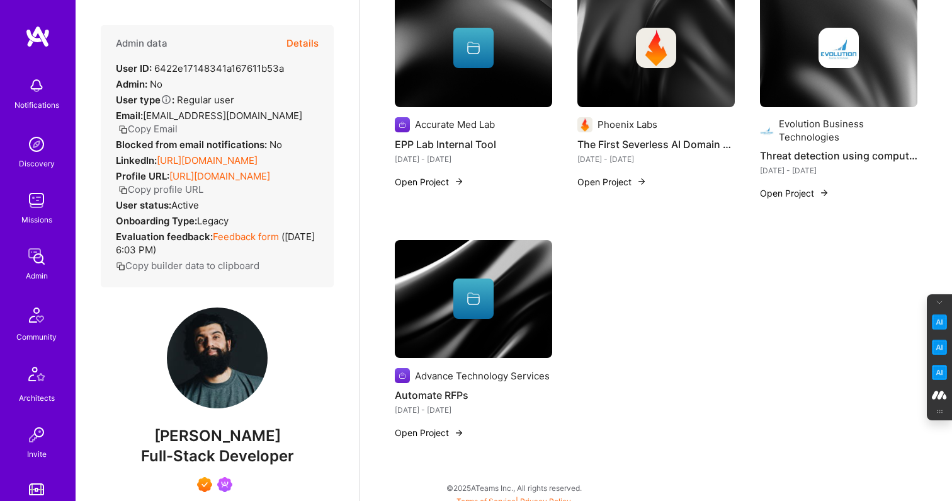
click at [299, 40] on button "Details" at bounding box center [303, 43] width 32 height 37
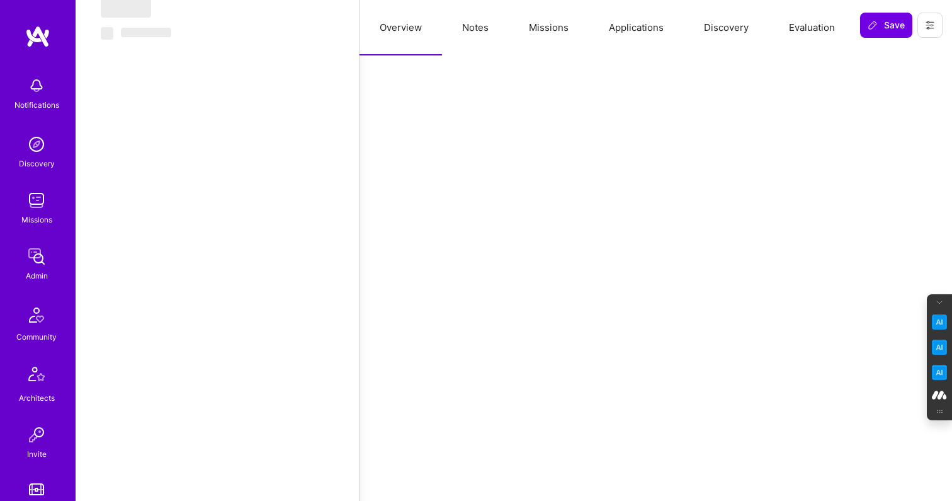
click at [477, 28] on button "Notes" at bounding box center [475, 27] width 67 height 55
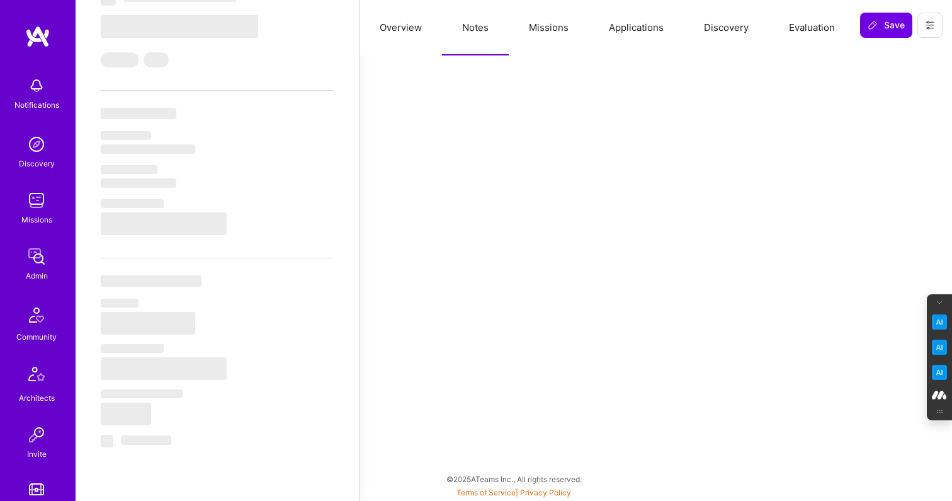
select select "Right Now"
select select "7"
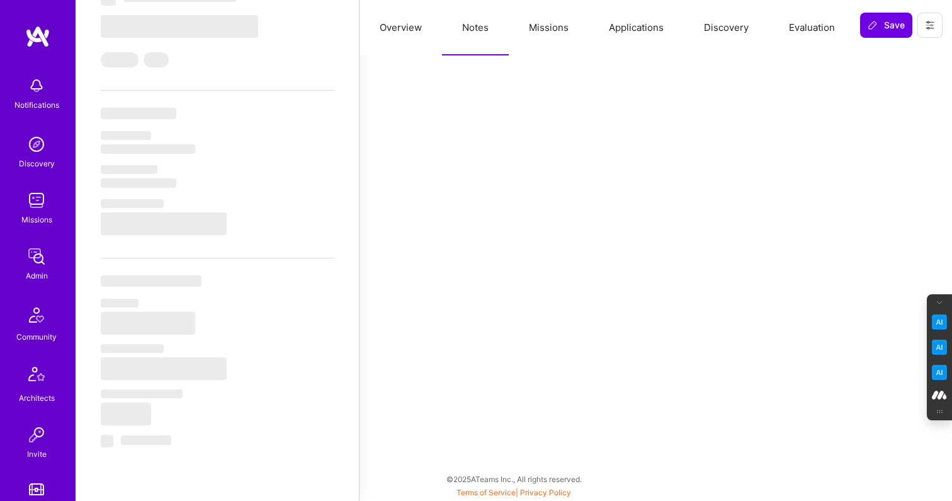
select select "US"
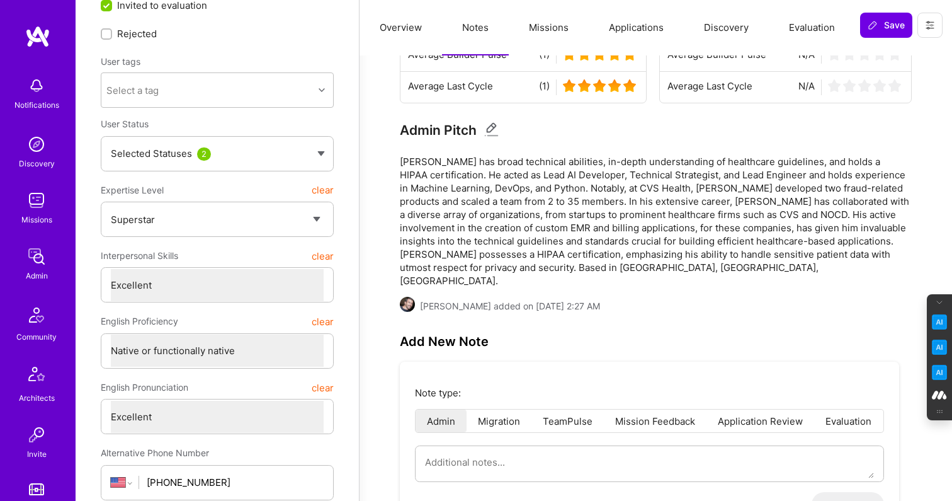
scroll to position [0, 0]
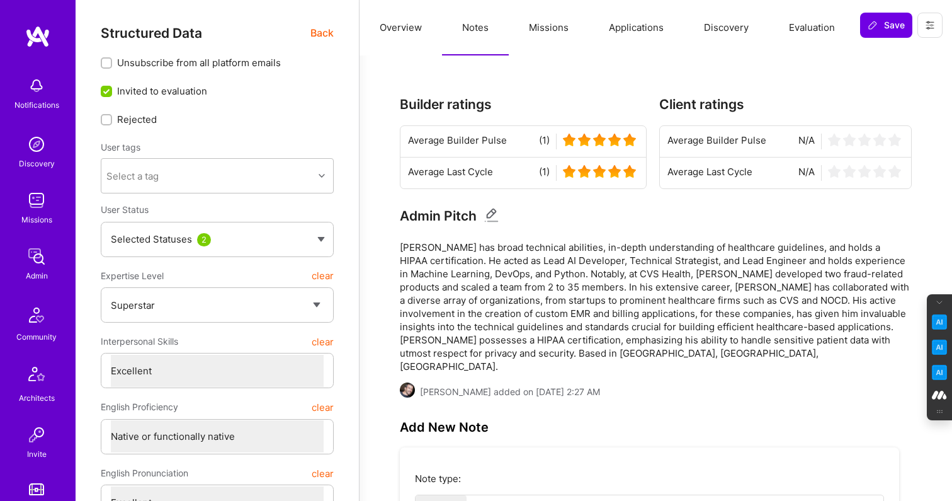
click at [816, 25] on button "Evaluation" at bounding box center [812, 27] width 86 height 55
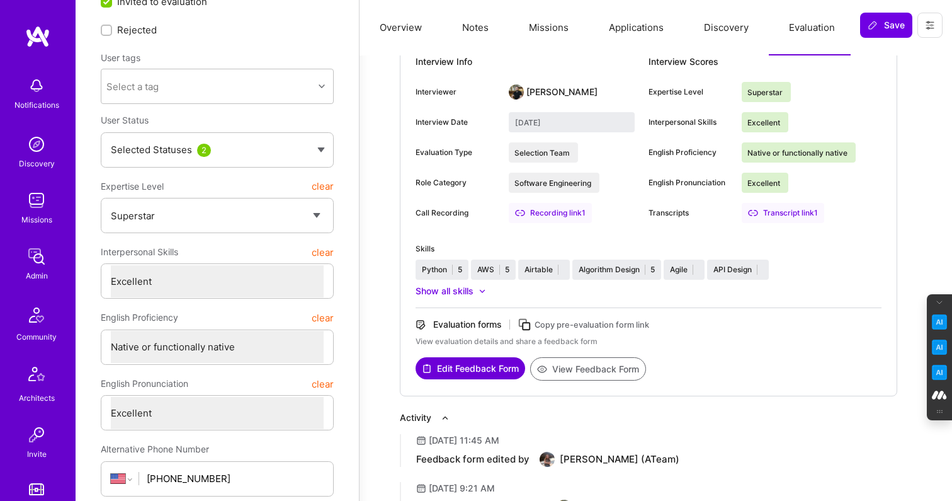
scroll to position [111, 0]
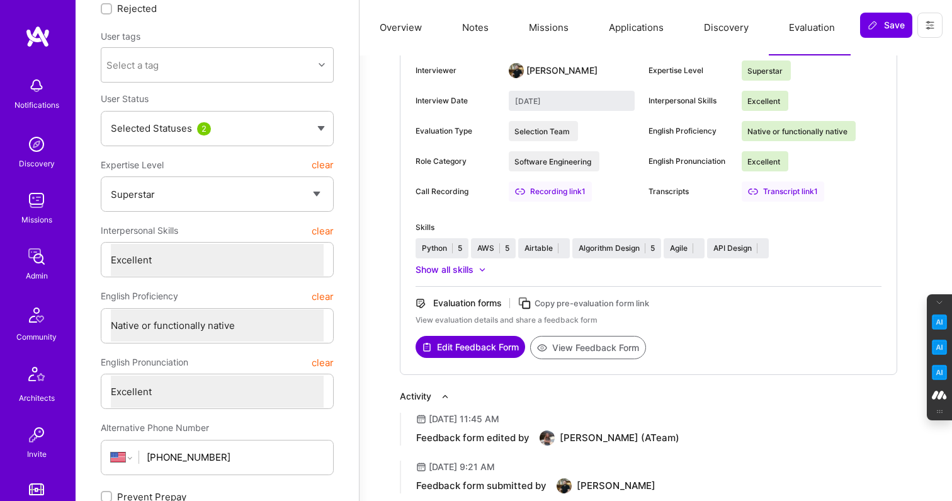
click at [603, 344] on button "View Feedback Form" at bounding box center [588, 347] width 116 height 23
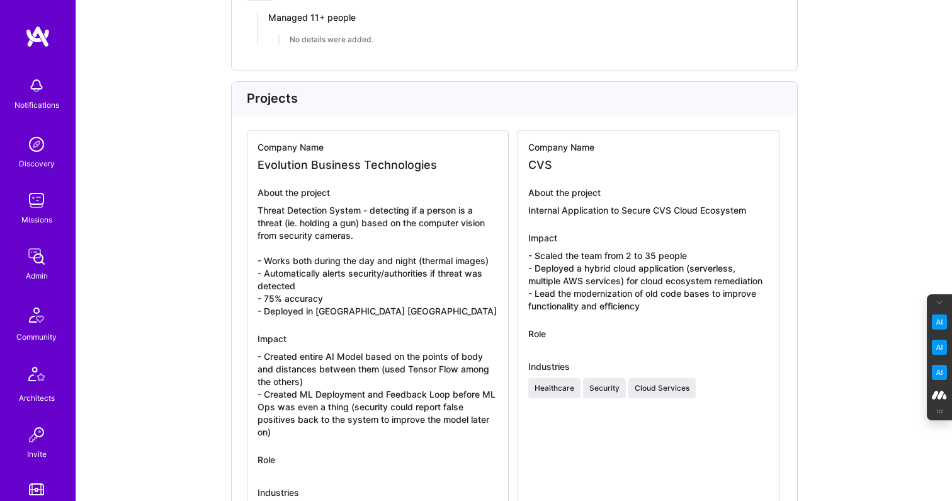
scroll to position [2108, 0]
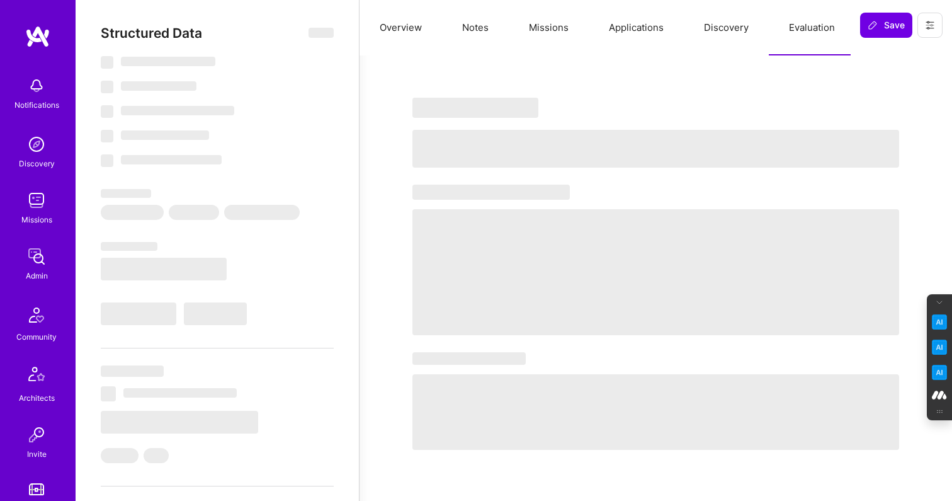
select select "Right Now"
select select "7"
select select "6"
select select "7"
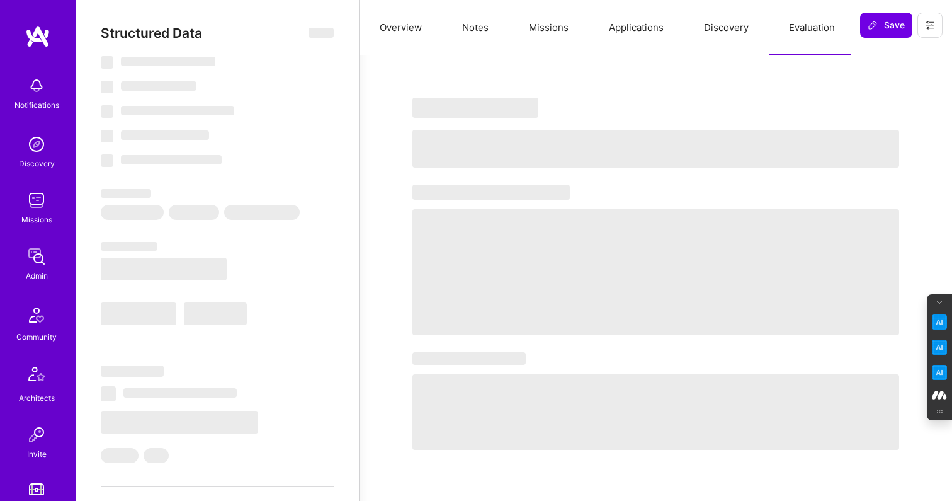
select select "US"
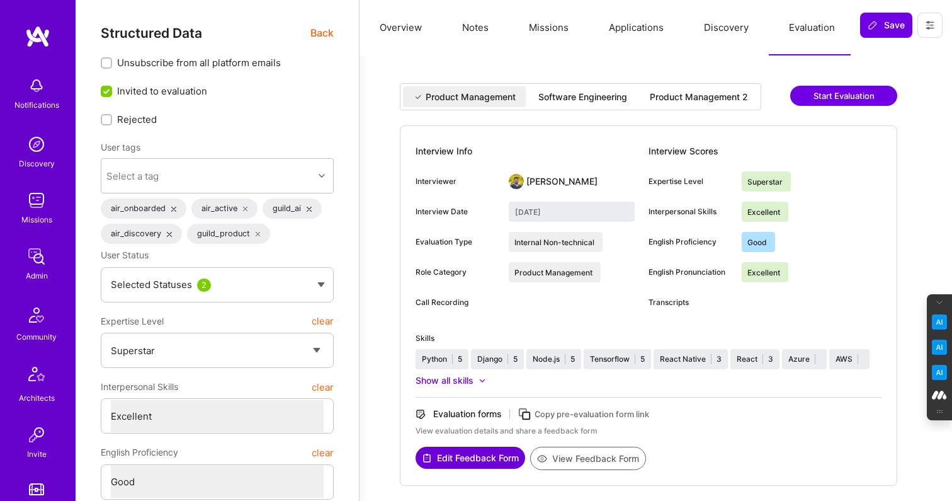
click at [609, 95] on div "Software Engineering" at bounding box center [583, 97] width 89 height 13
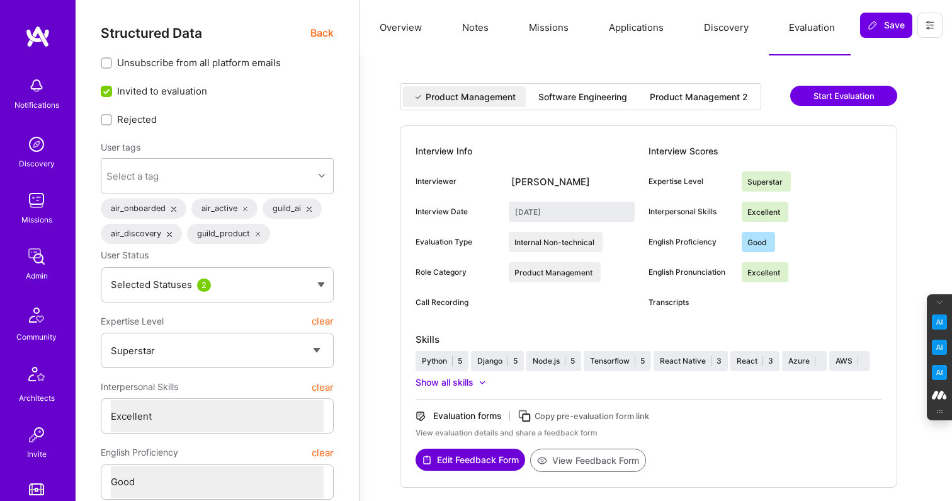
type input "August 14, 2025"
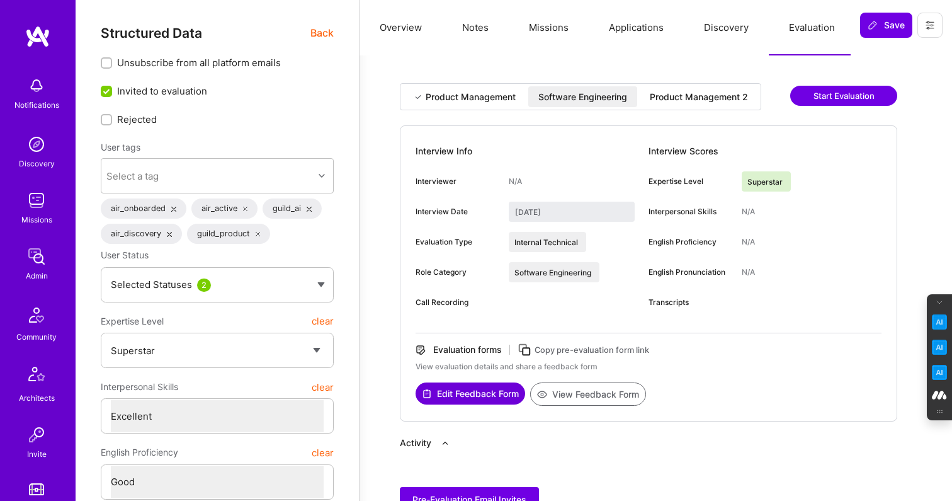
click at [683, 100] on div "Product Management 2" at bounding box center [699, 97] width 98 height 13
click at [589, 396] on button "View Feedback Form" at bounding box center [588, 393] width 116 height 23
click at [592, 98] on div "Software Engineering" at bounding box center [583, 97] width 89 height 13
click at [583, 392] on button "View Feedback Form" at bounding box center [588, 393] width 116 height 23
click at [326, 31] on span "Back" at bounding box center [322, 33] width 23 height 16
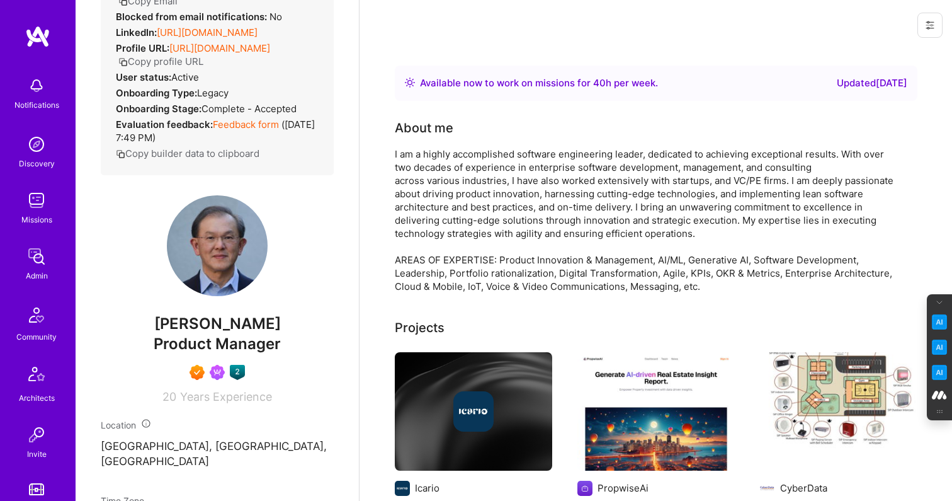
scroll to position [140, 0]
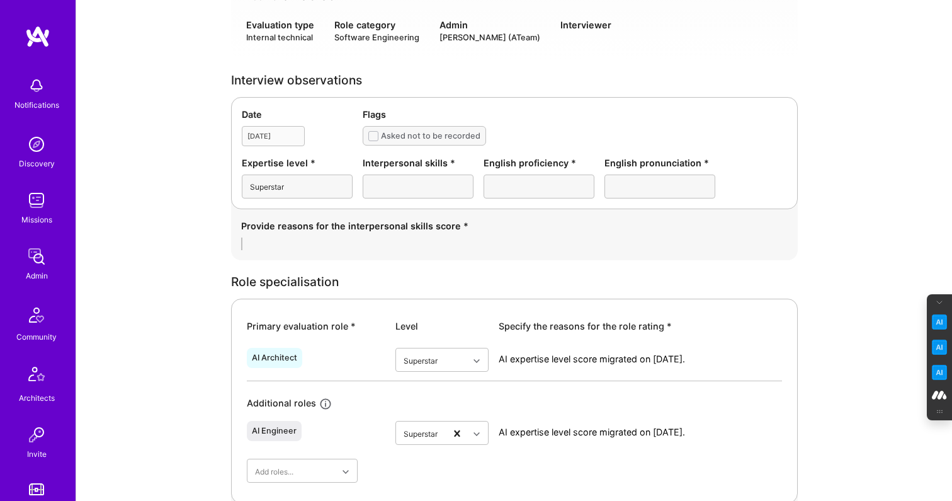
scroll to position [260, 0]
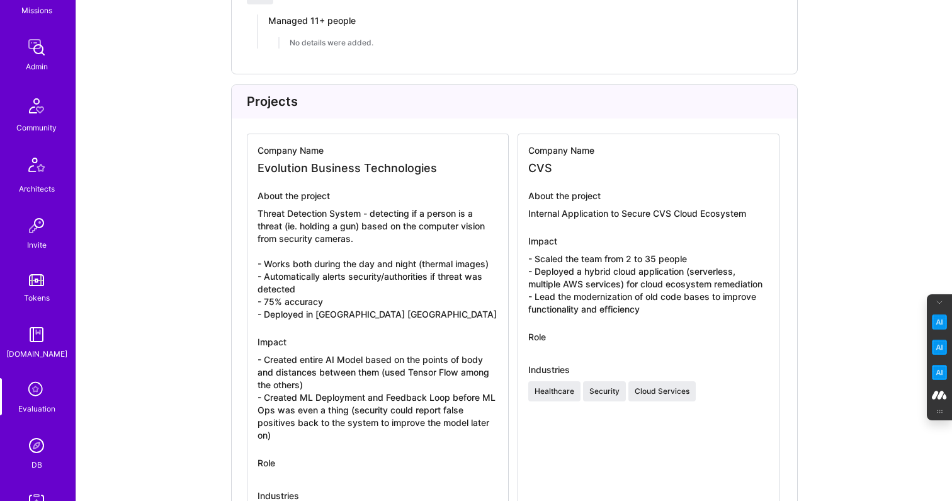
scroll to position [215, 0]
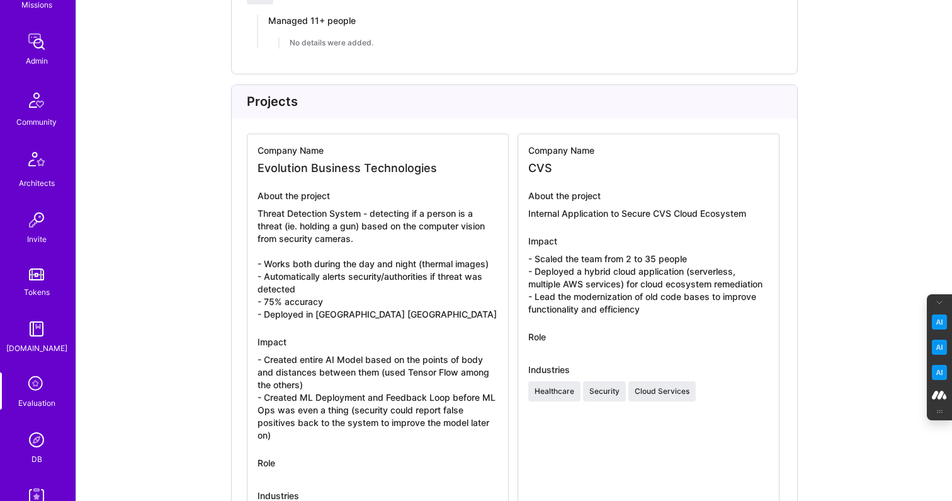
click at [34, 439] on img at bounding box center [36, 439] width 25 height 25
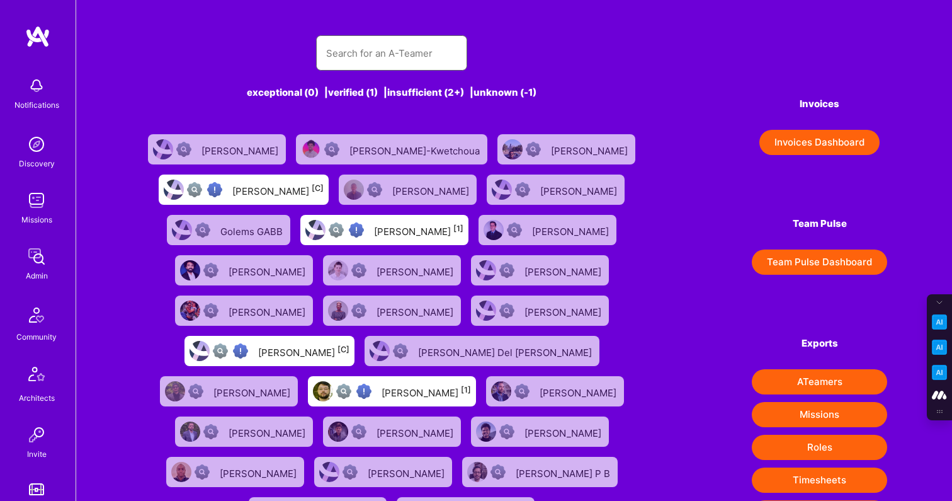
click at [361, 50] on input "text" at bounding box center [391, 53] width 131 height 32
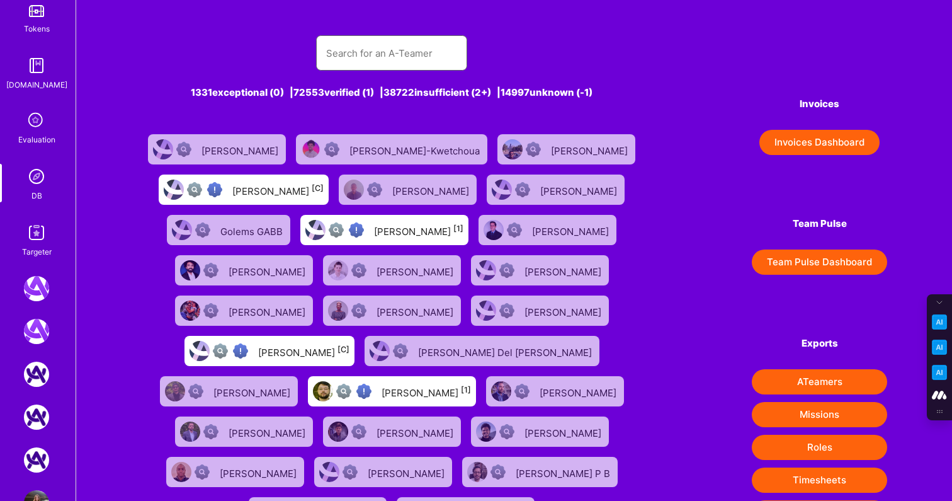
scroll to position [486, 0]
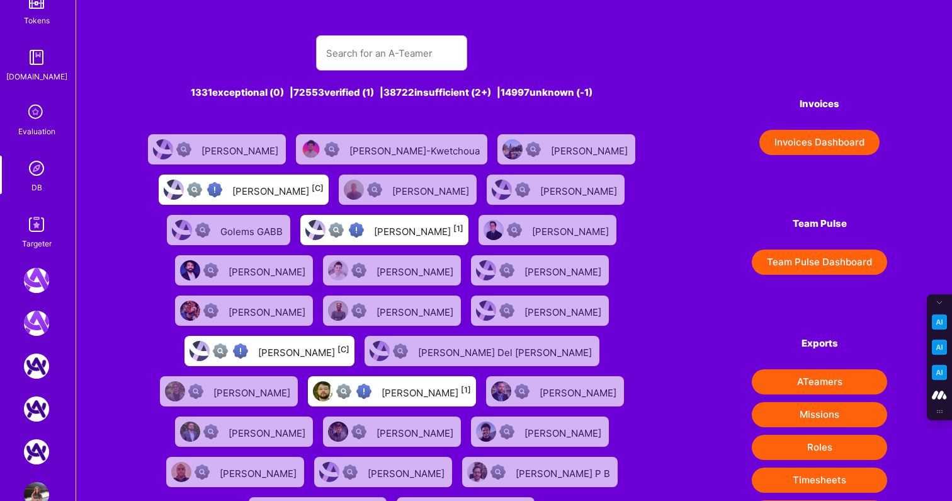
click at [34, 118] on icon at bounding box center [37, 113] width 24 height 24
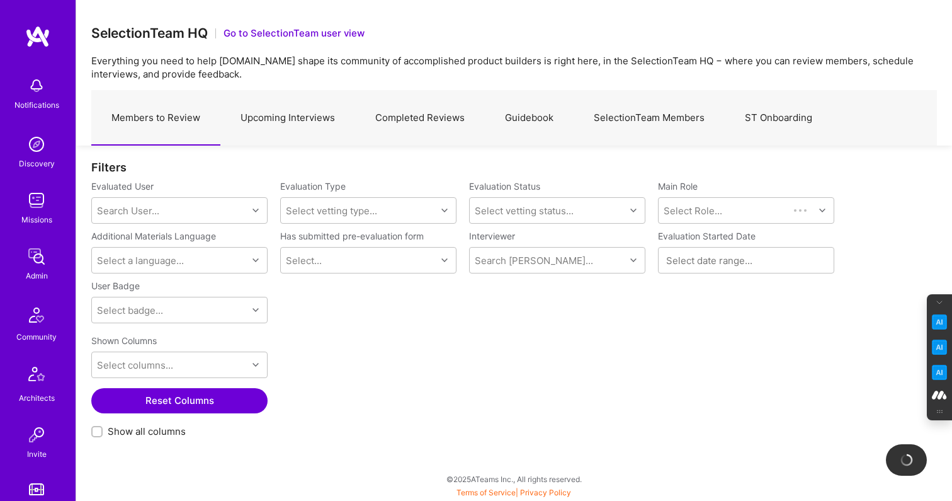
click at [401, 113] on link "Completed Reviews" at bounding box center [420, 118] width 130 height 55
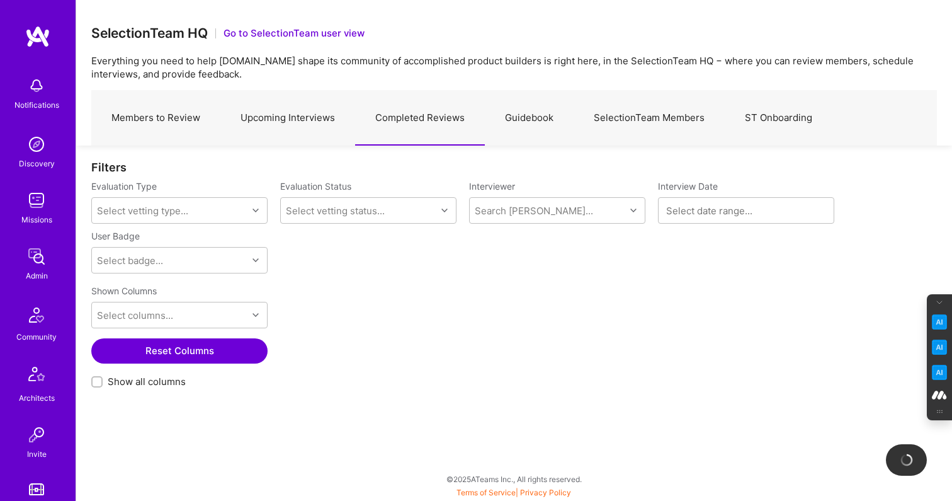
click at [102, 381] on div at bounding box center [96, 381] width 11 height 11
click at [102, 381] on input "Show all columns" at bounding box center [98, 382] width 9 height 9
checkbox input "true"
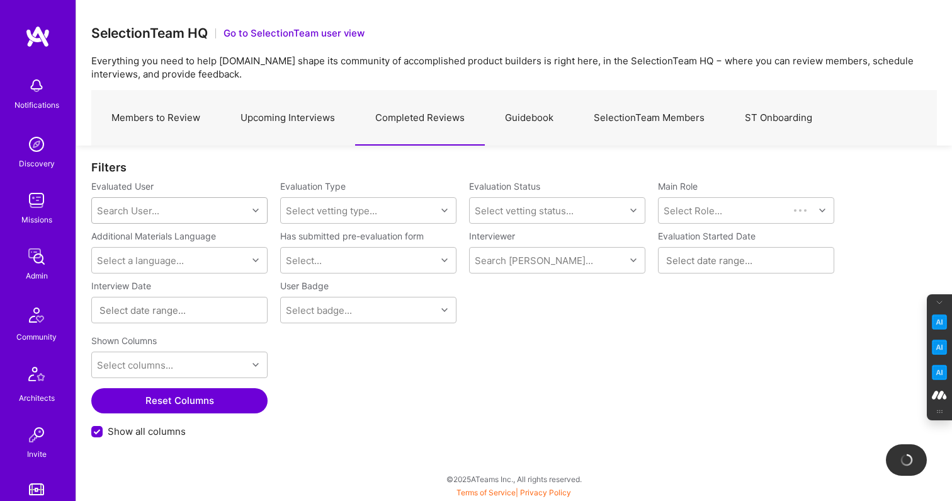
click at [139, 208] on div "Search User..." at bounding box center [128, 210] width 62 height 13
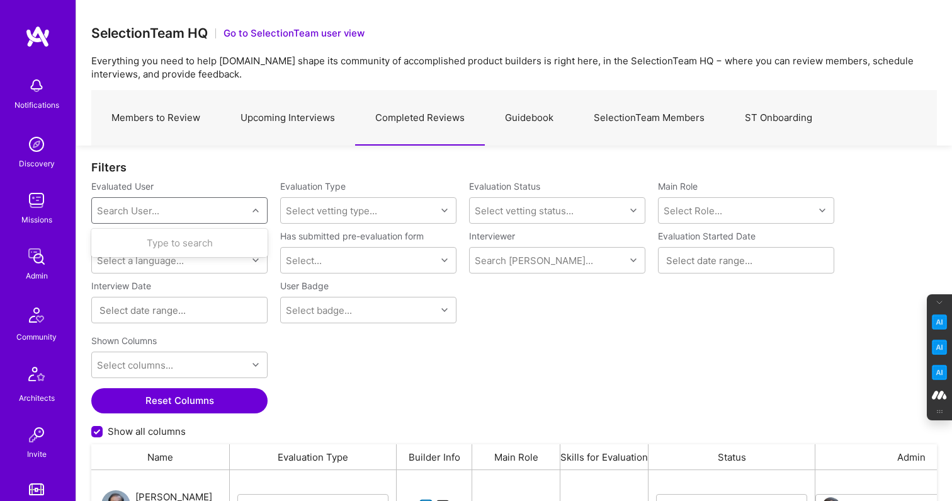
scroll to position [368, 846]
paste input "gabethendean"
click at [117, 207] on input "gabethendean" at bounding box center [130, 210] width 66 height 13
type input "[PERSON_NAME]"
click at [163, 238] on div "[PERSON_NAME]" at bounding box center [196, 242] width 128 height 13
